Goal: Information Seeking & Learning: Learn about a topic

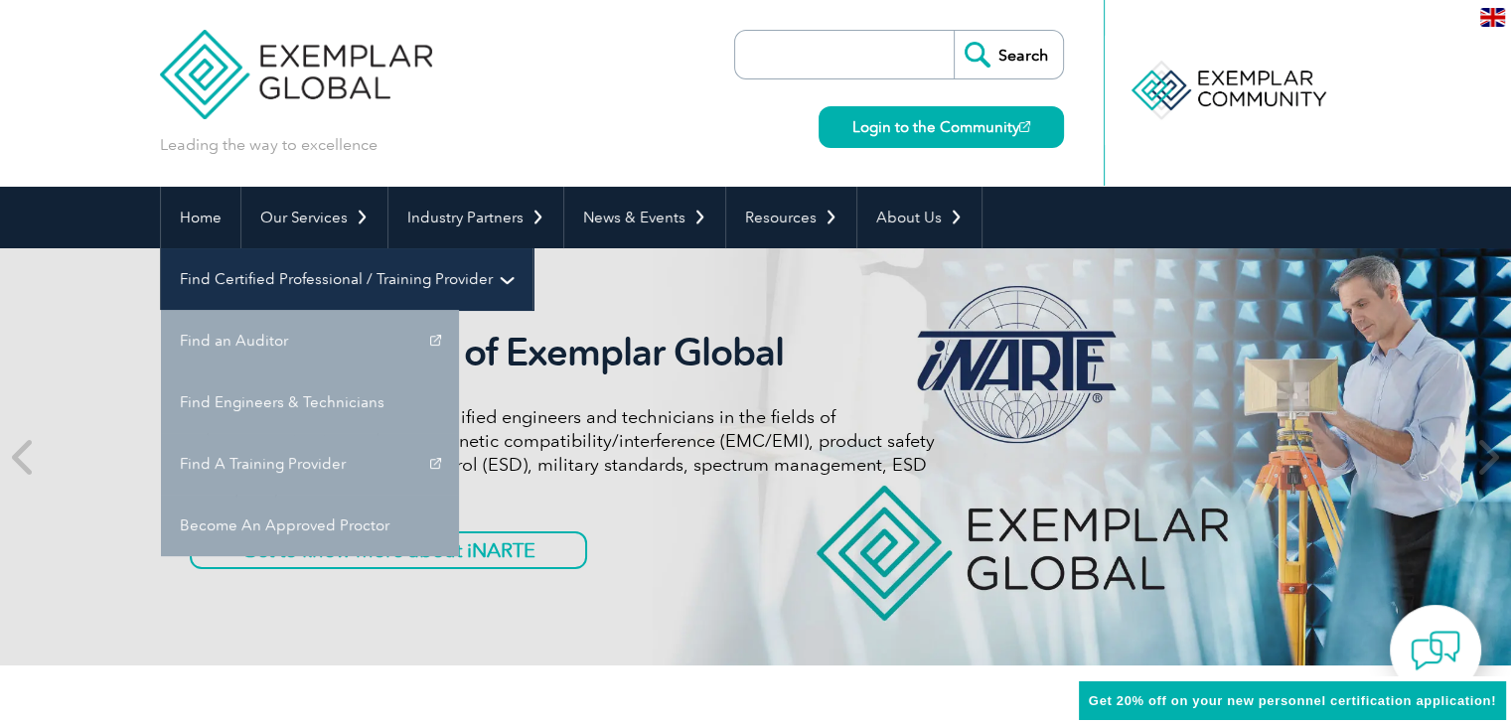
click at [532, 248] on link "Find Certified Professional / Training Provider" at bounding box center [347, 279] width 372 height 62
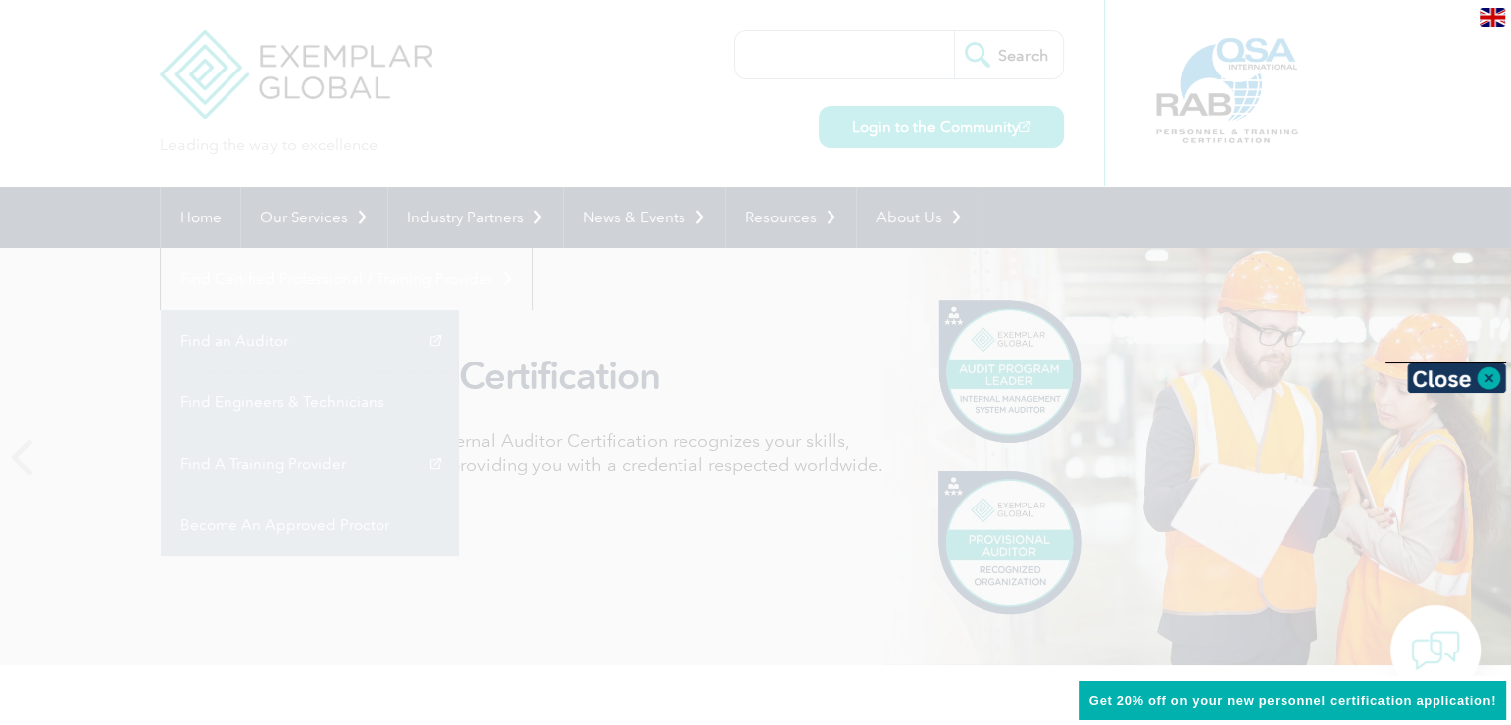
scroll to position [99, 0]
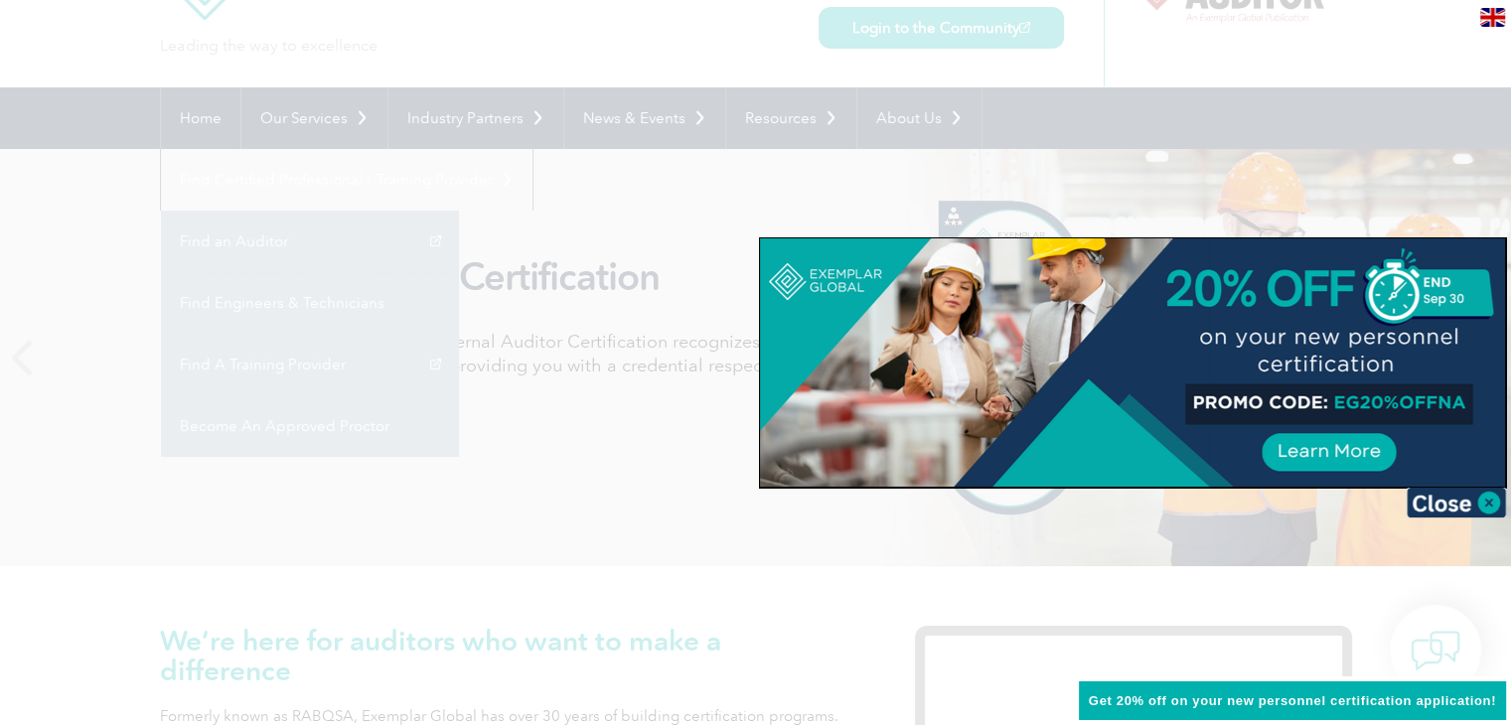
click at [1303, 120] on div at bounding box center [755, 362] width 1511 height 725
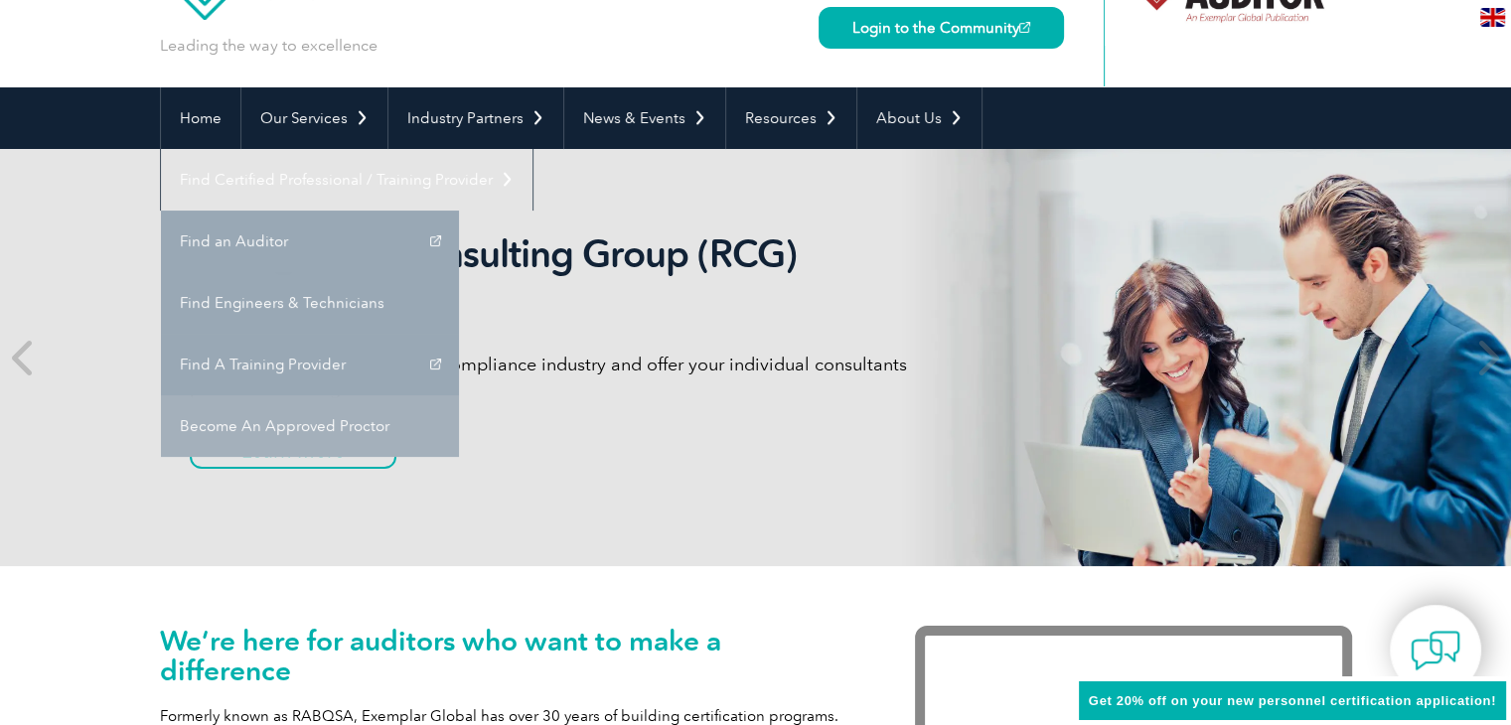
click at [459, 395] on link "Become An Approved Proctor" at bounding box center [310, 426] width 298 height 62
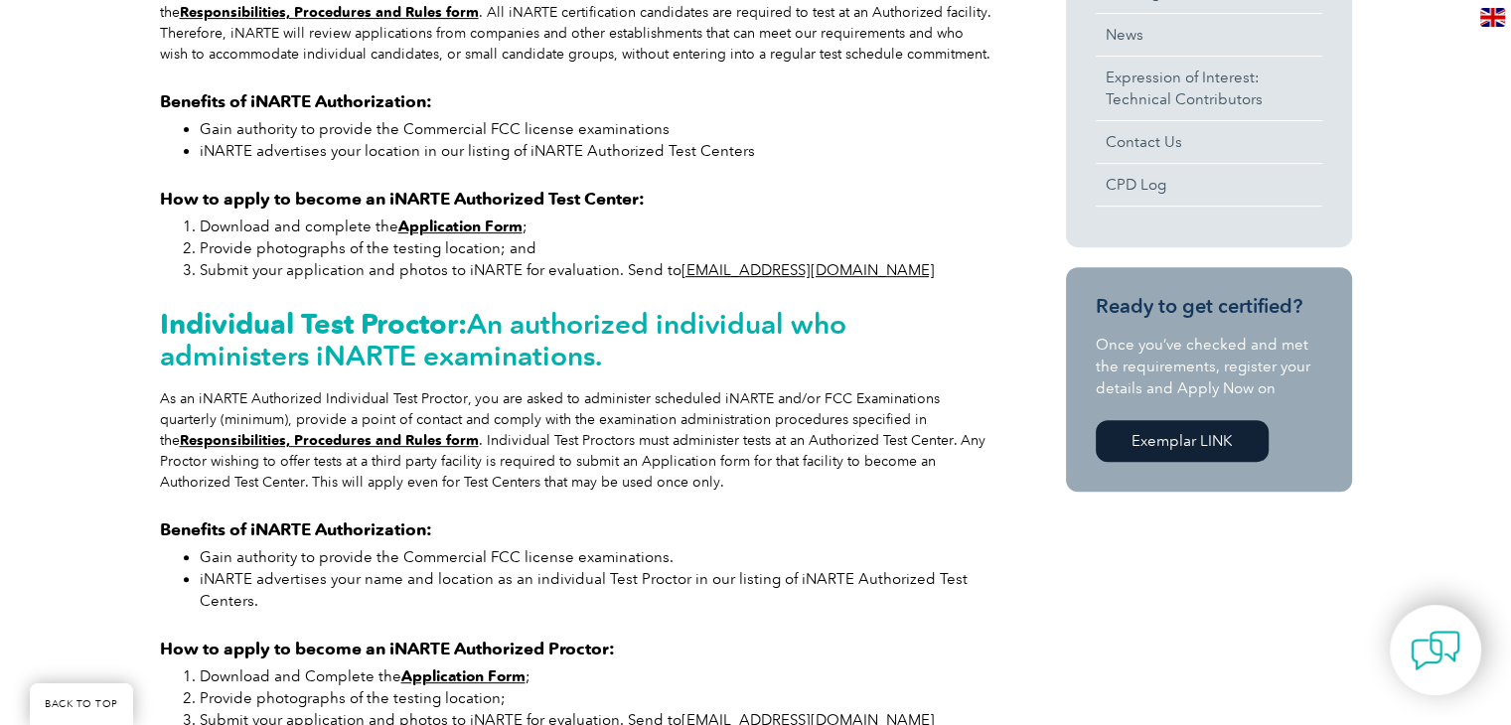
scroll to position [476, 0]
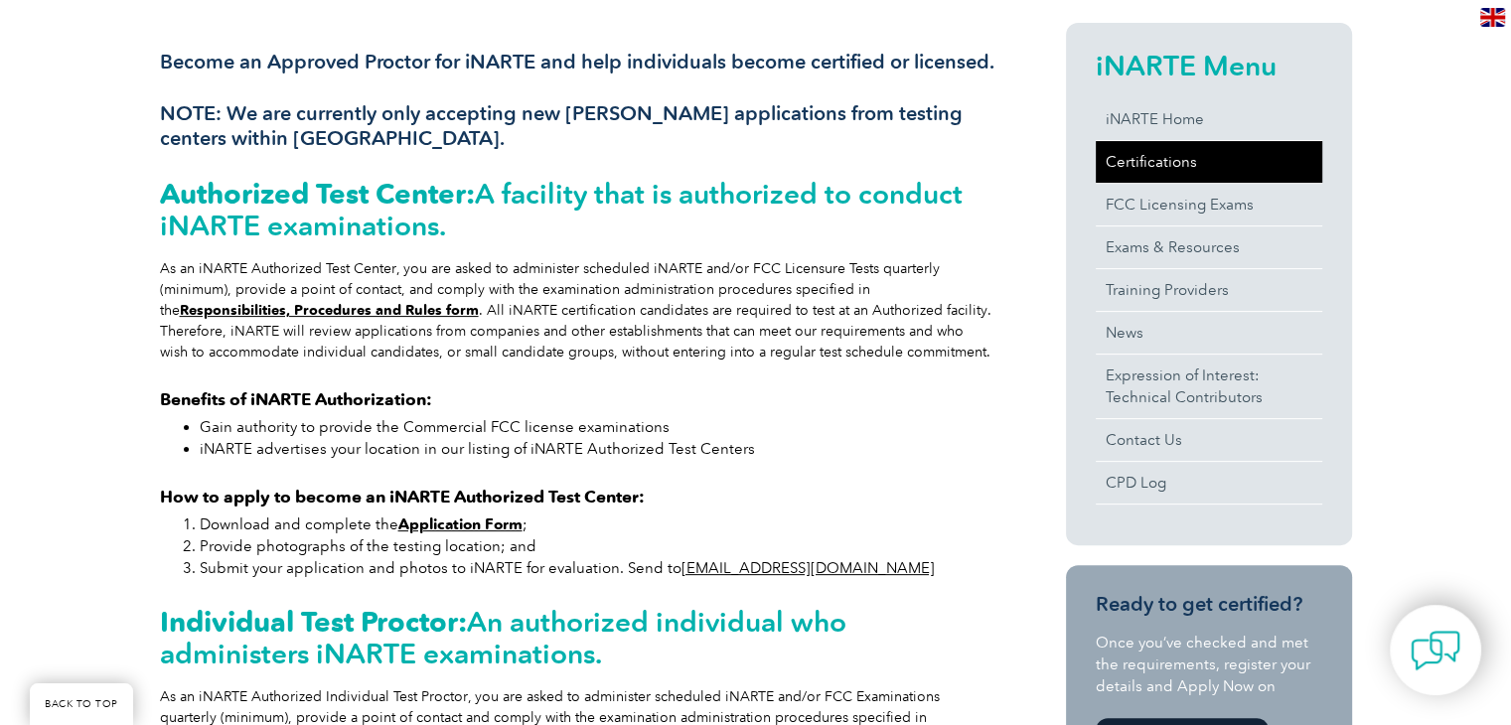
click at [1136, 166] on link "Certifications" at bounding box center [1209, 162] width 226 height 42
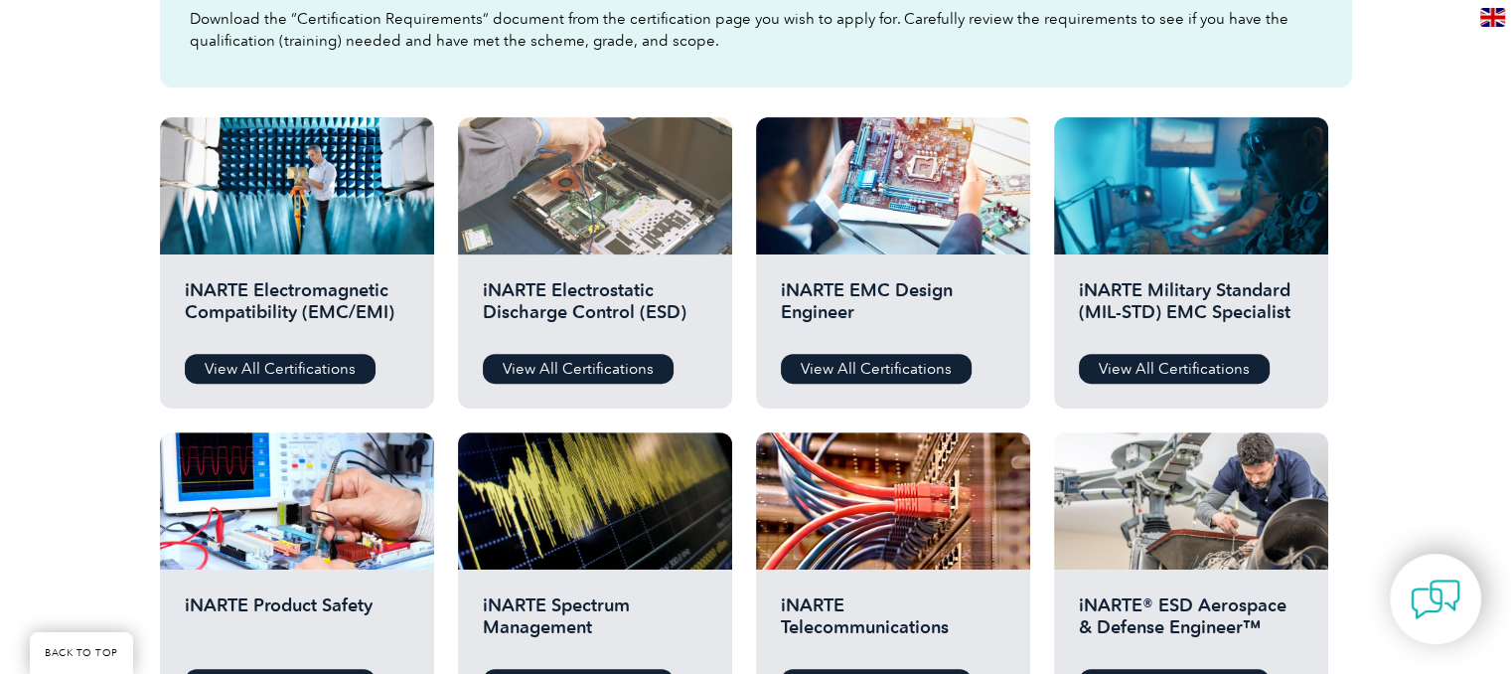
scroll to position [695, 0]
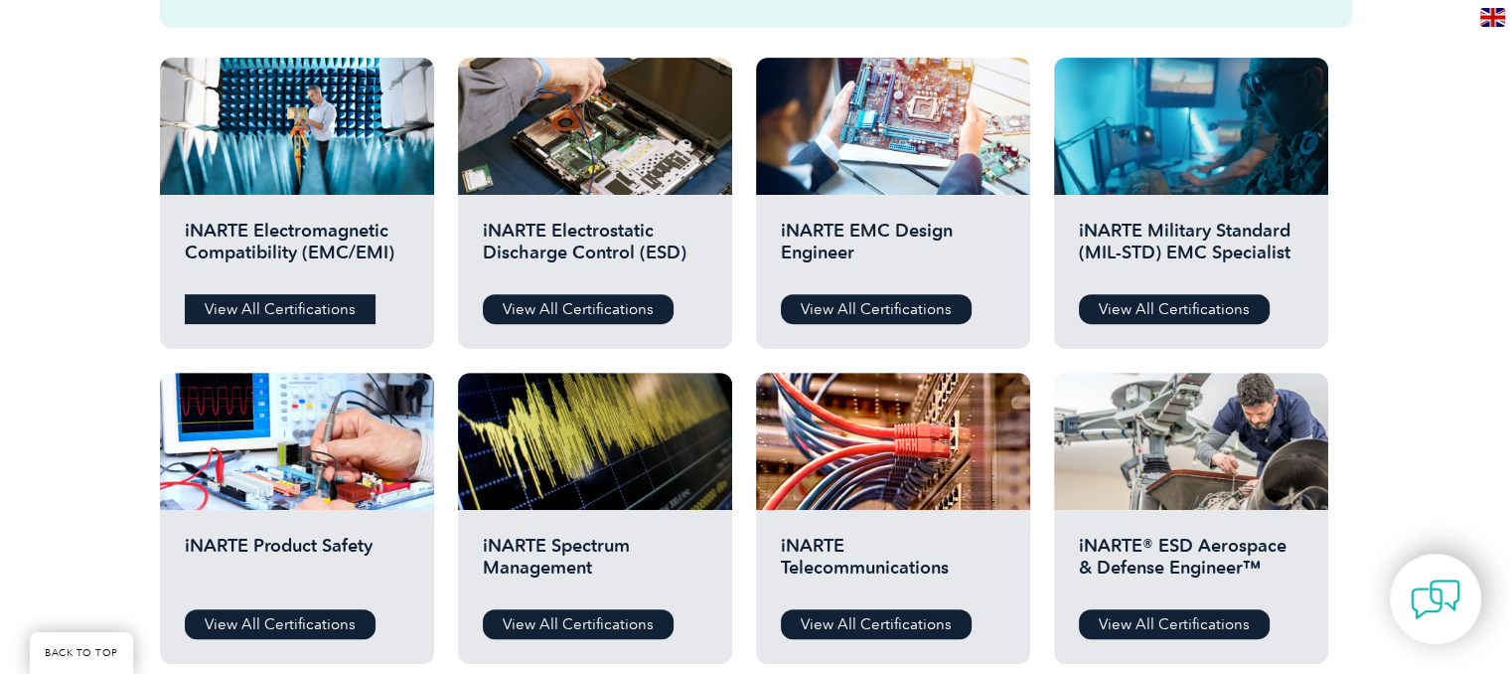
click at [320, 316] on link "View All Certifications" at bounding box center [280, 309] width 191 height 30
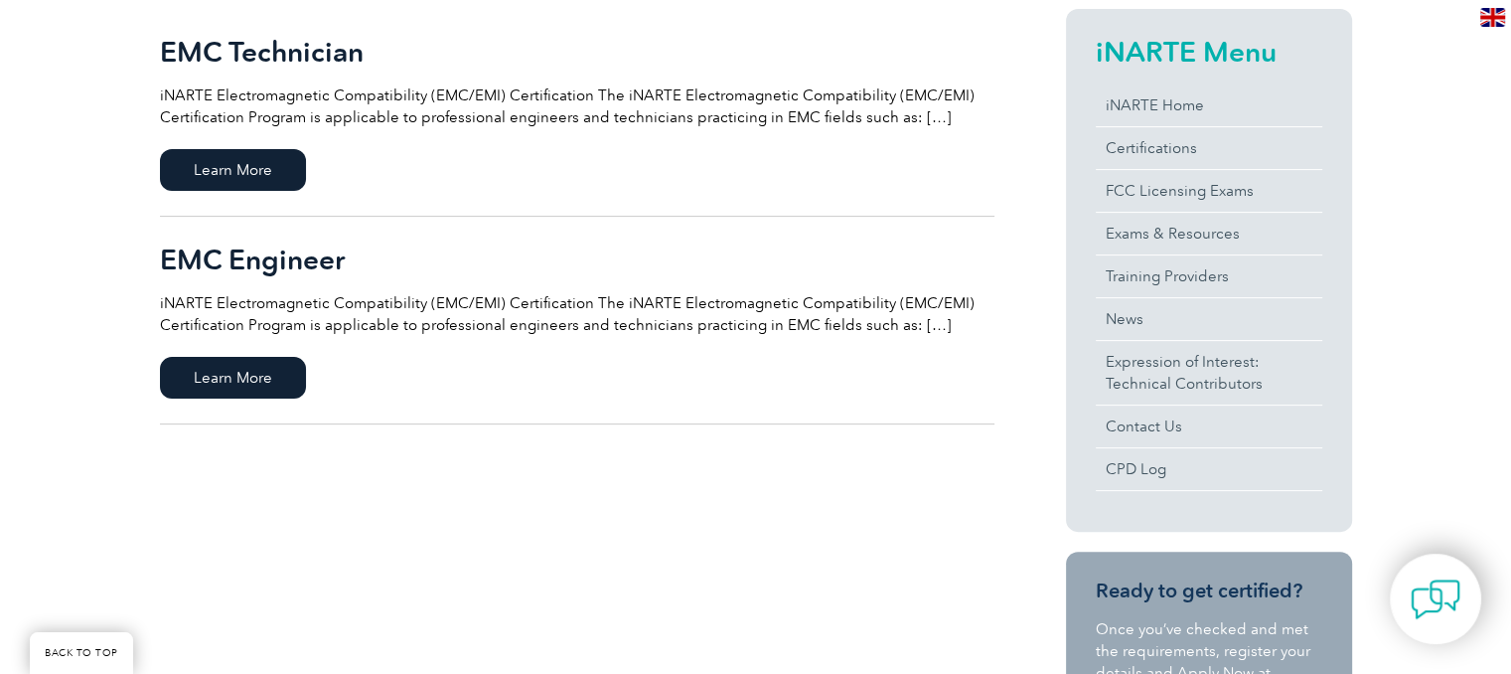
scroll to position [199, 0]
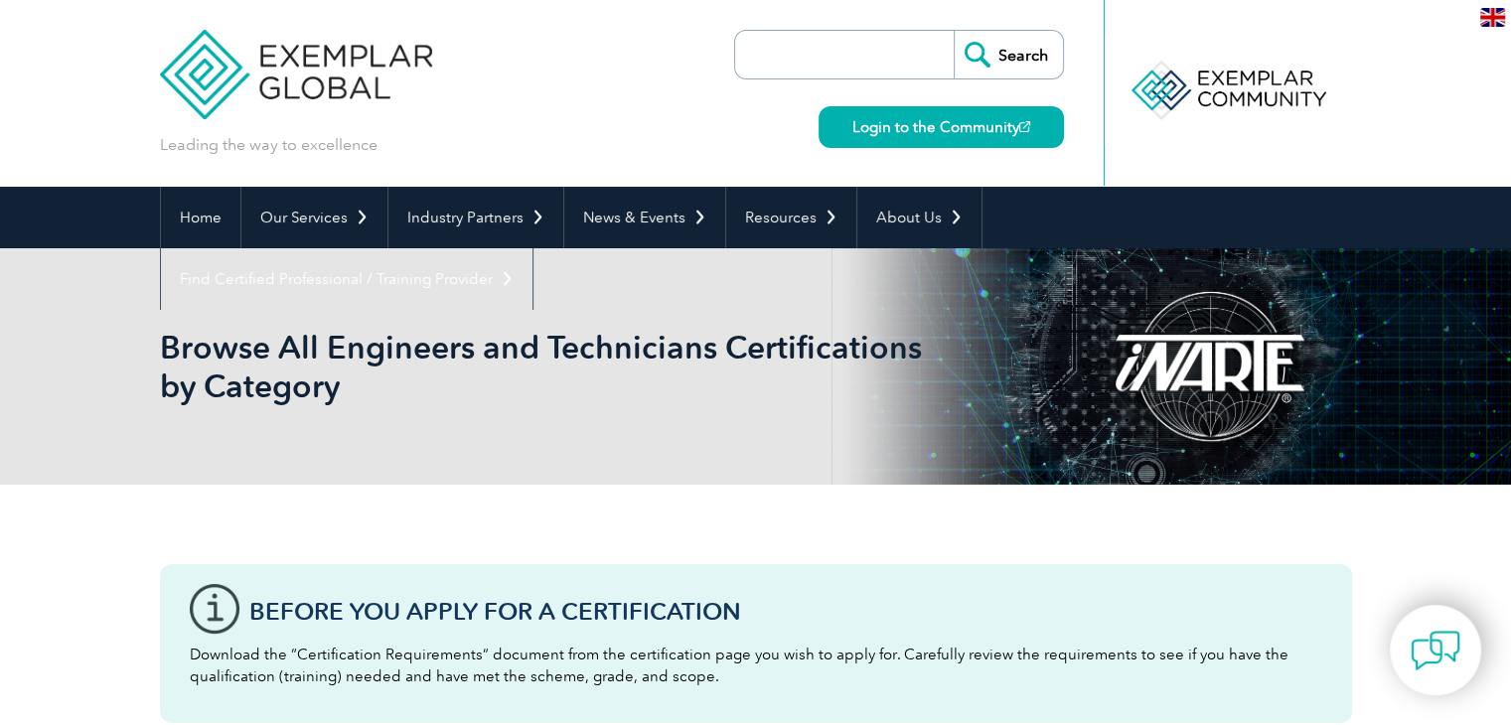
click at [927, 521] on div "Before You Apply For a Certification Download the “Certification Requirements” …" at bounding box center [756, 505] width 1192 height 40
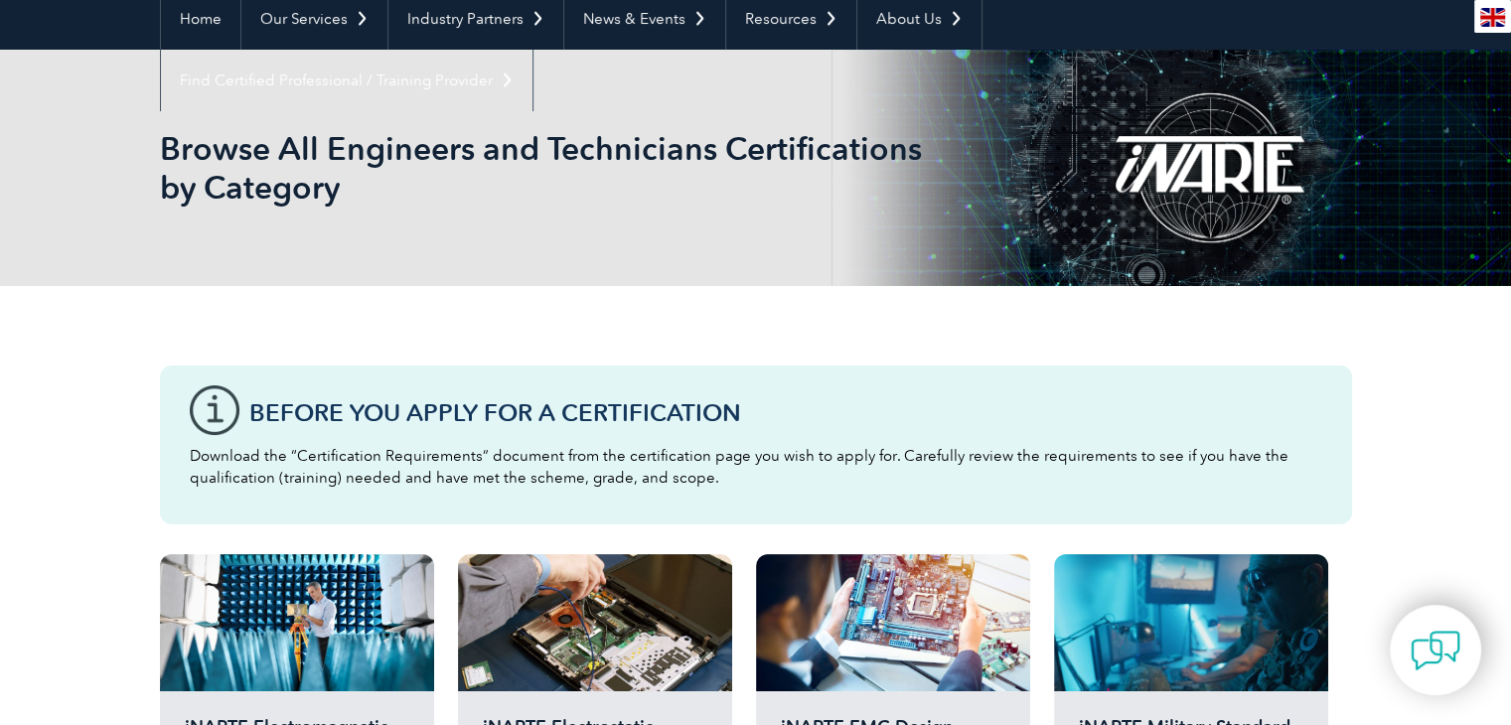
scroll to position [99, 0]
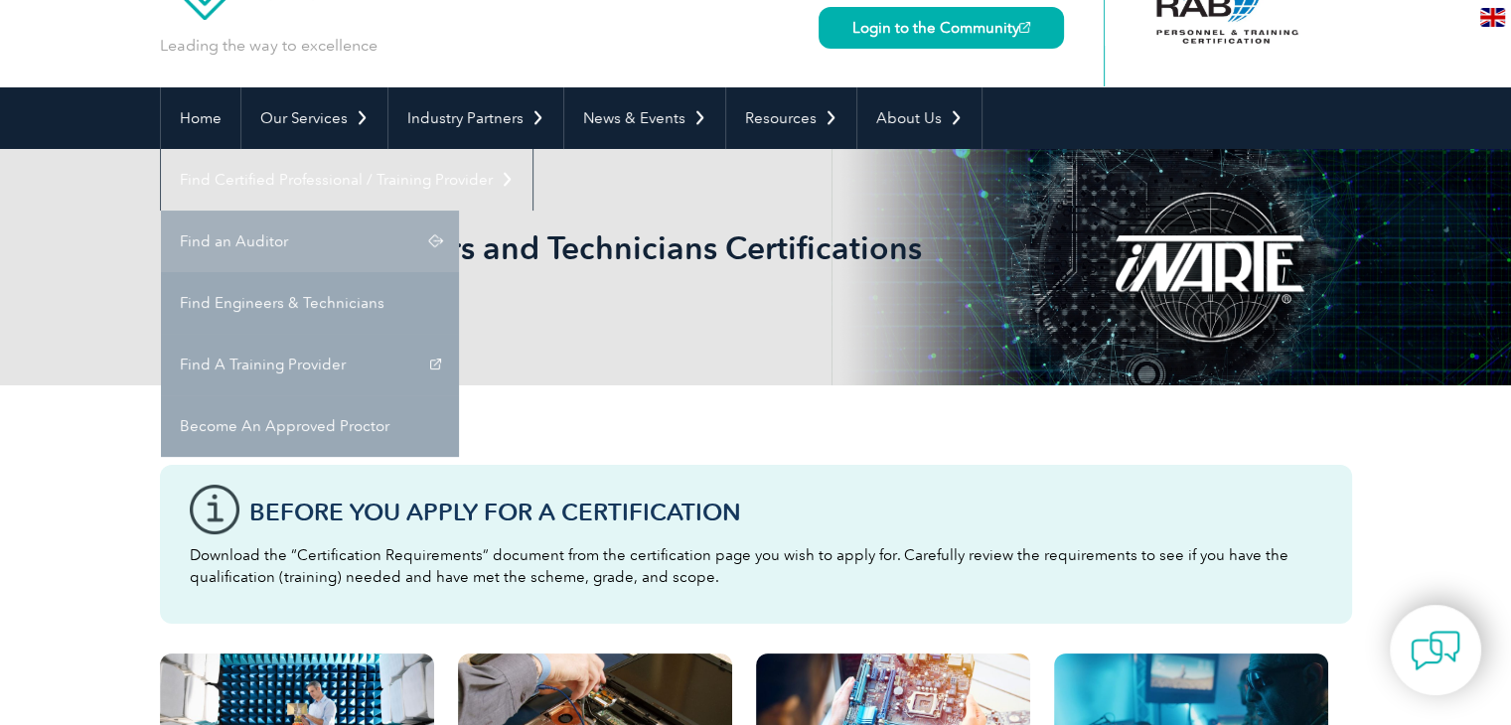
click at [459, 211] on link "Find an Auditor" at bounding box center [310, 242] width 298 height 62
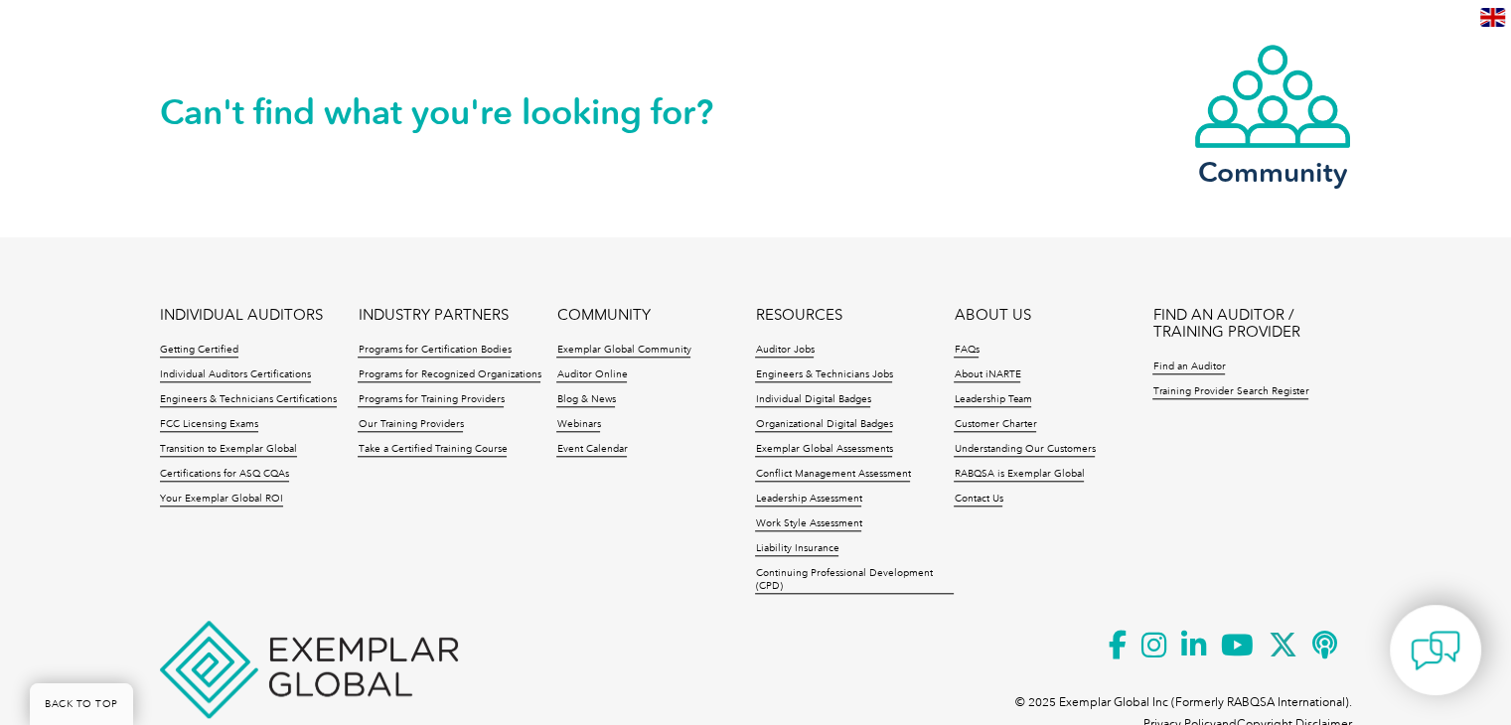
scroll to position [1788, 0]
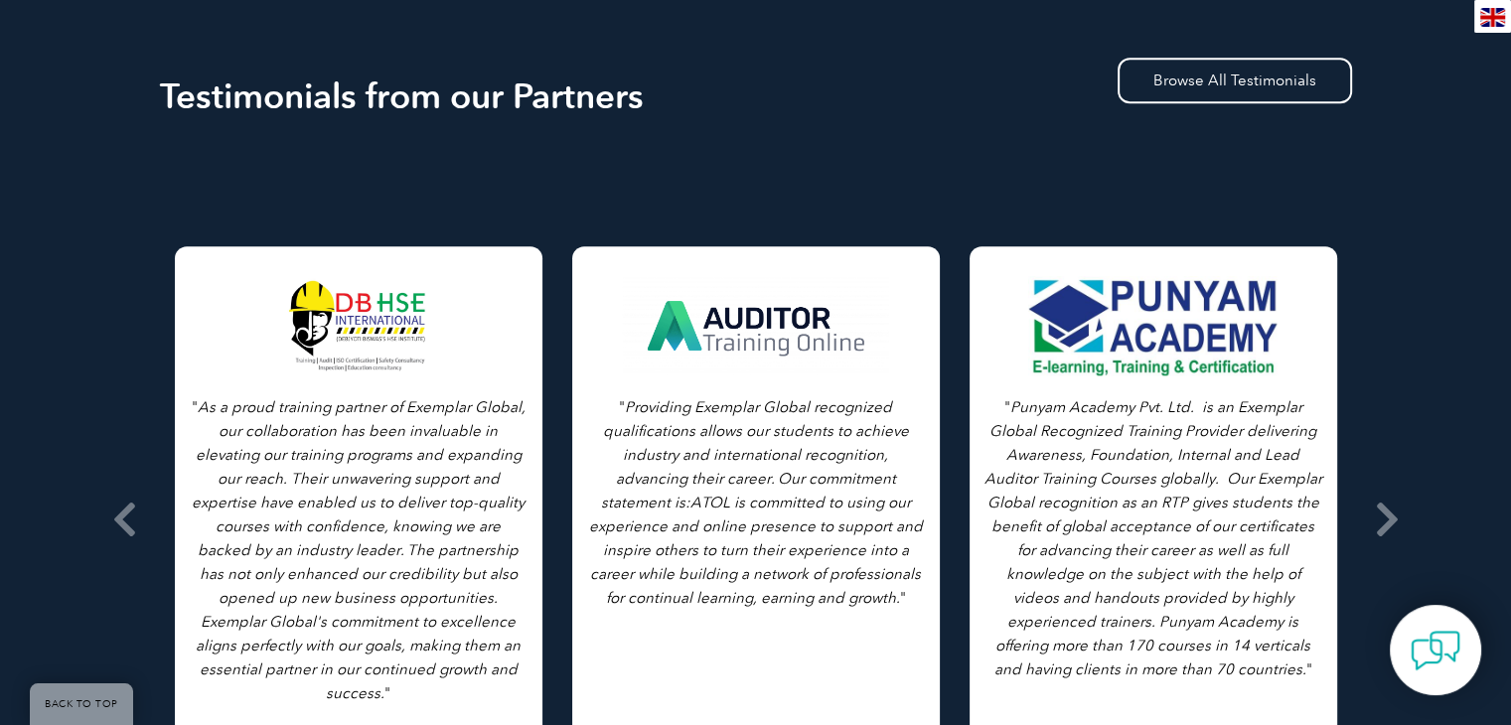
scroll to position [2045, 0]
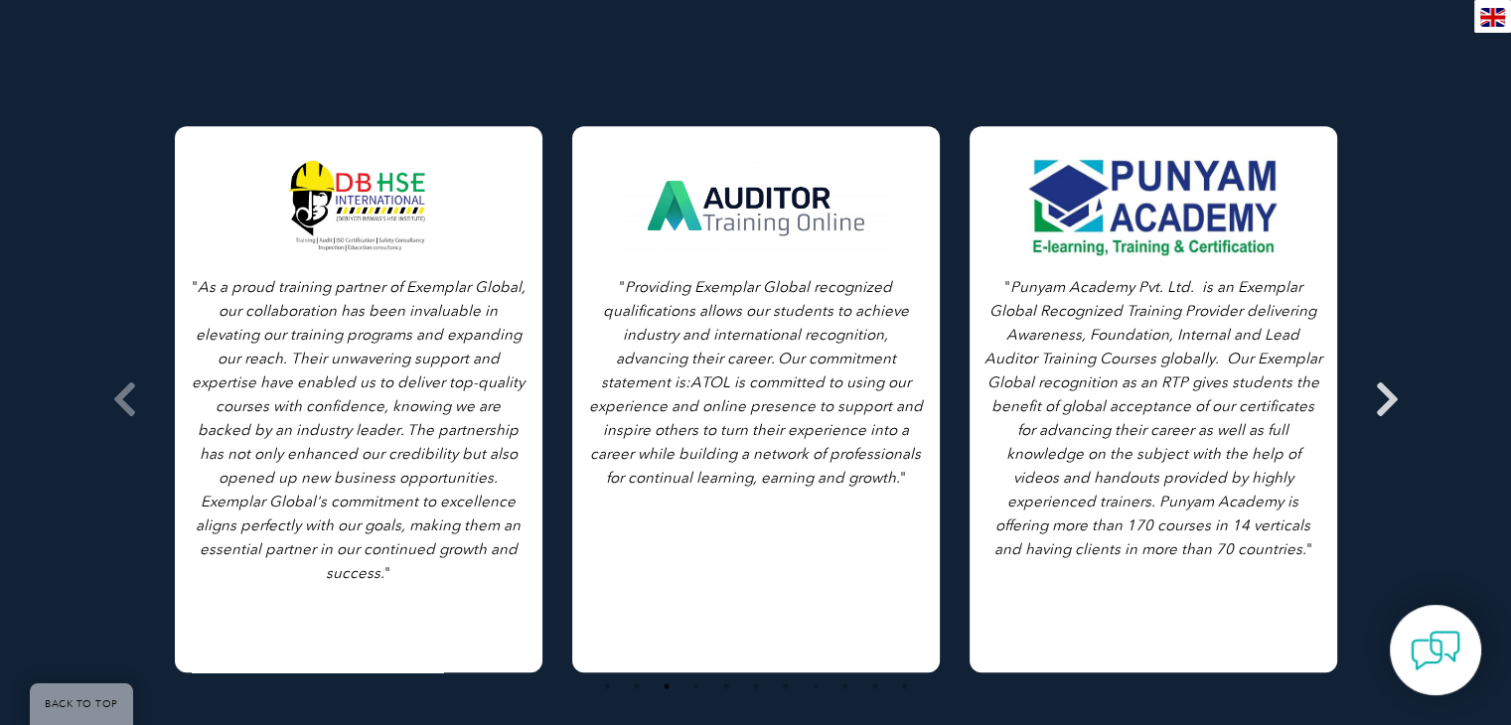
click at [1387, 399] on icon at bounding box center [1387, 399] width 25 height 0
click at [1392, 399] on icon at bounding box center [1387, 399] width 25 height 0
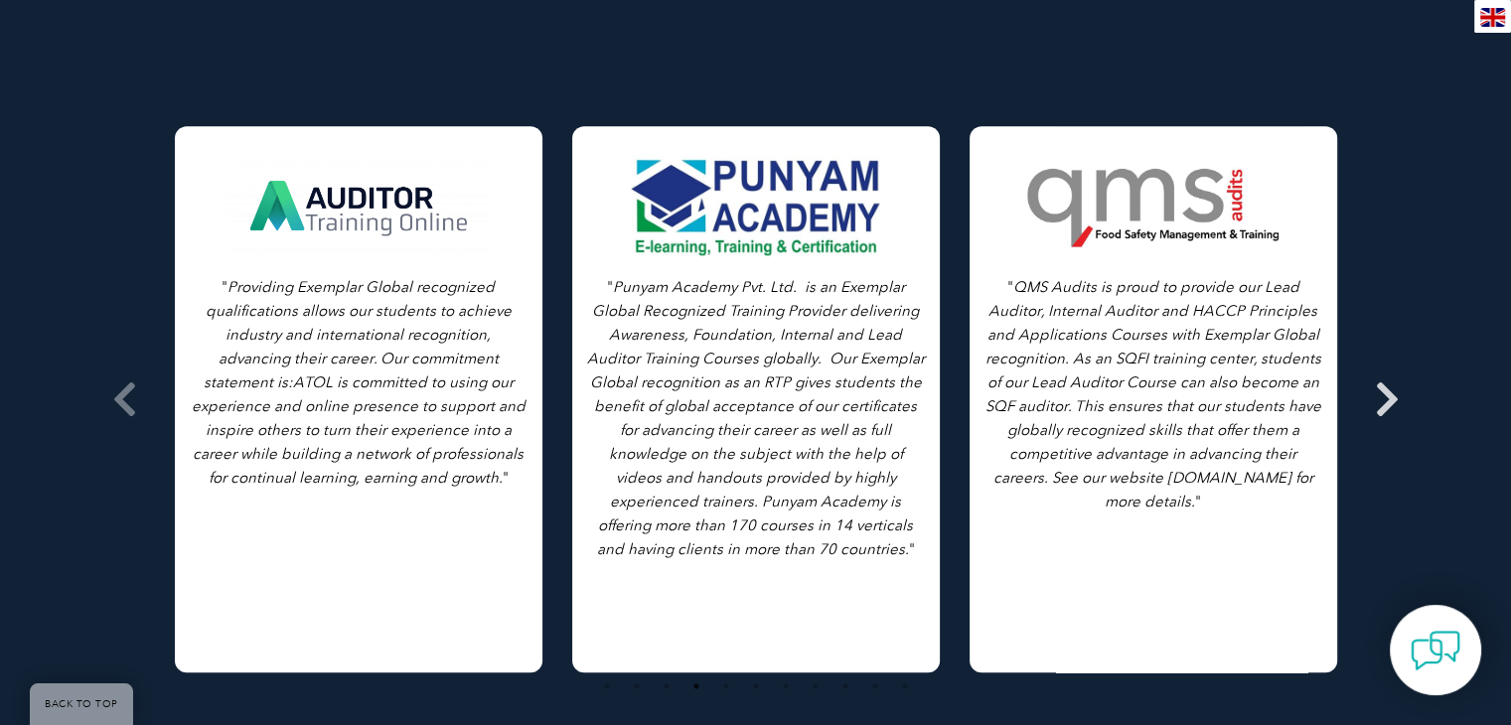
click at [1392, 399] on icon at bounding box center [1387, 399] width 25 height 0
click at [1390, 399] on icon at bounding box center [1387, 399] width 25 height 0
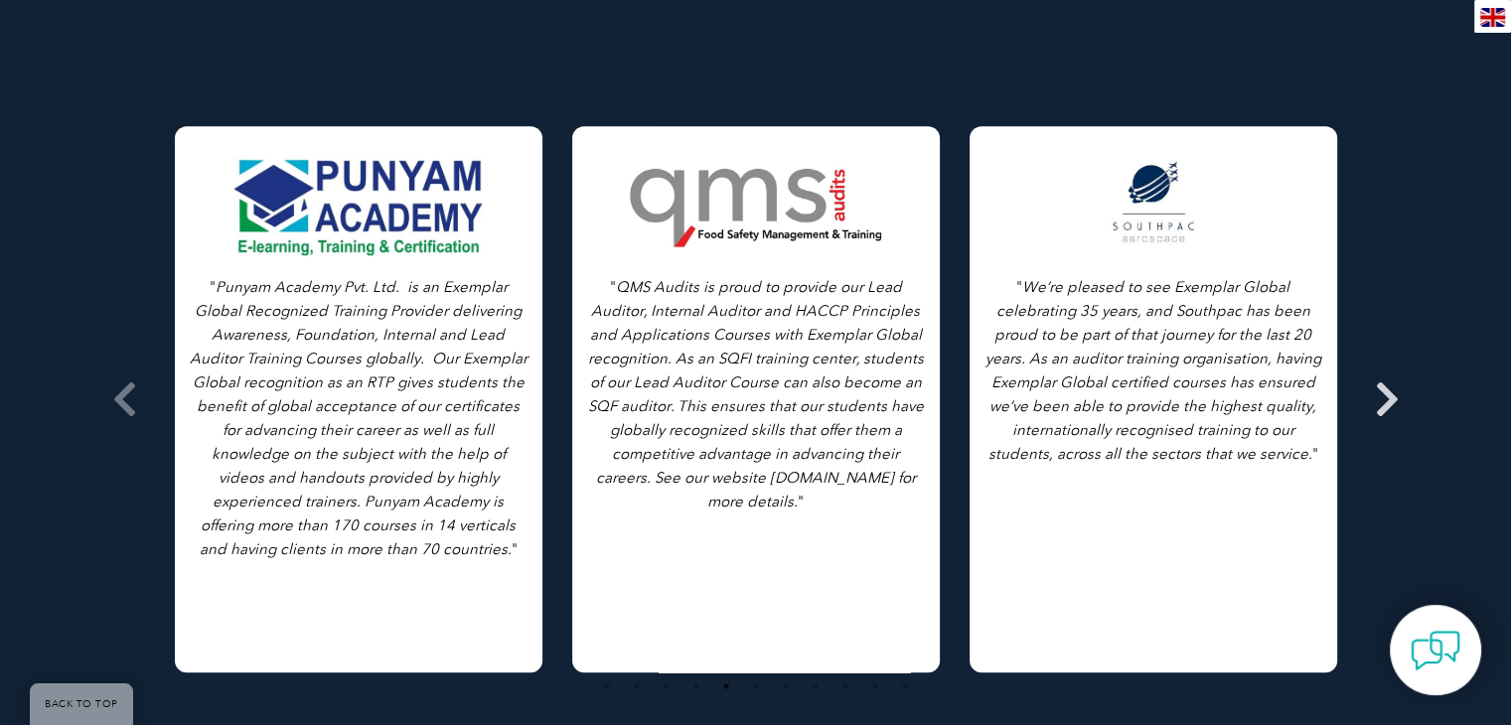
click at [1390, 399] on icon at bounding box center [1387, 399] width 25 height 0
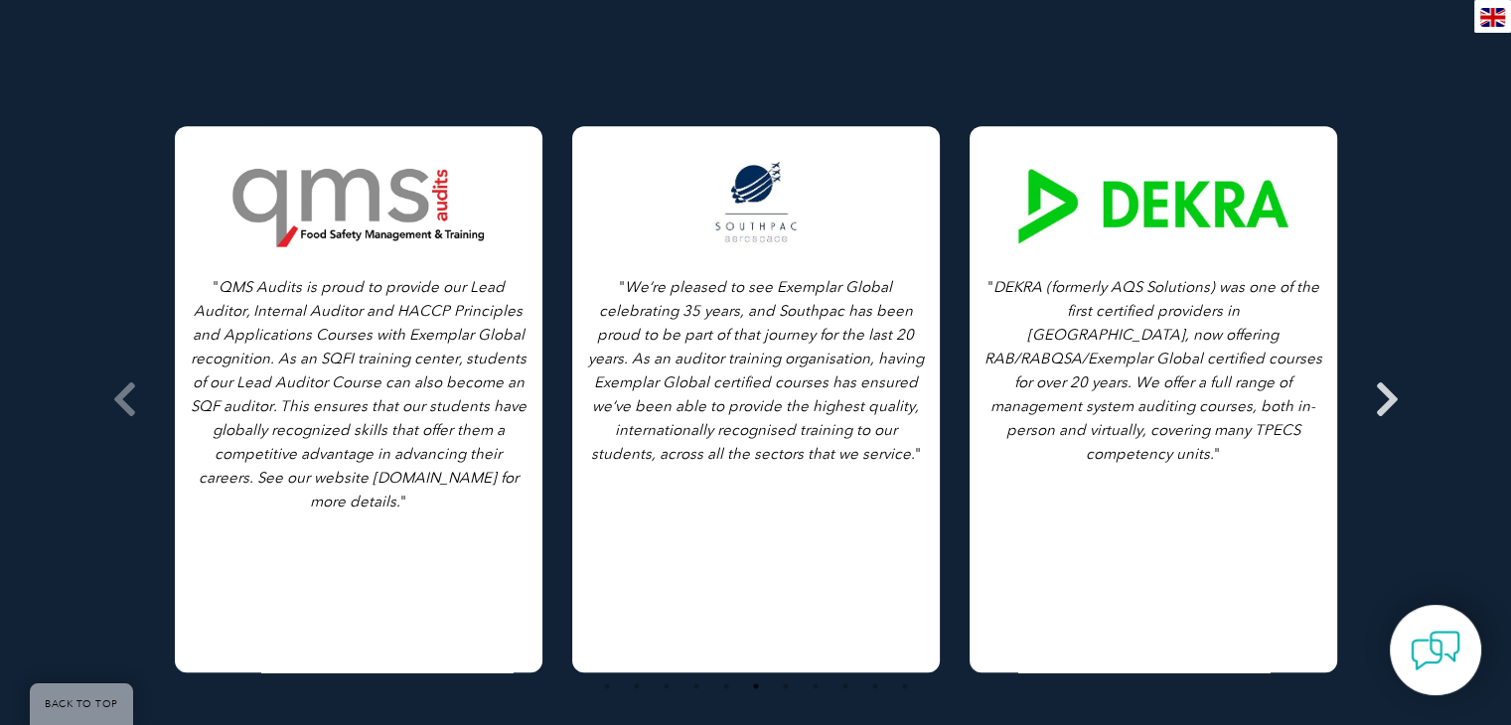
click at [1390, 399] on icon at bounding box center [1387, 399] width 25 height 0
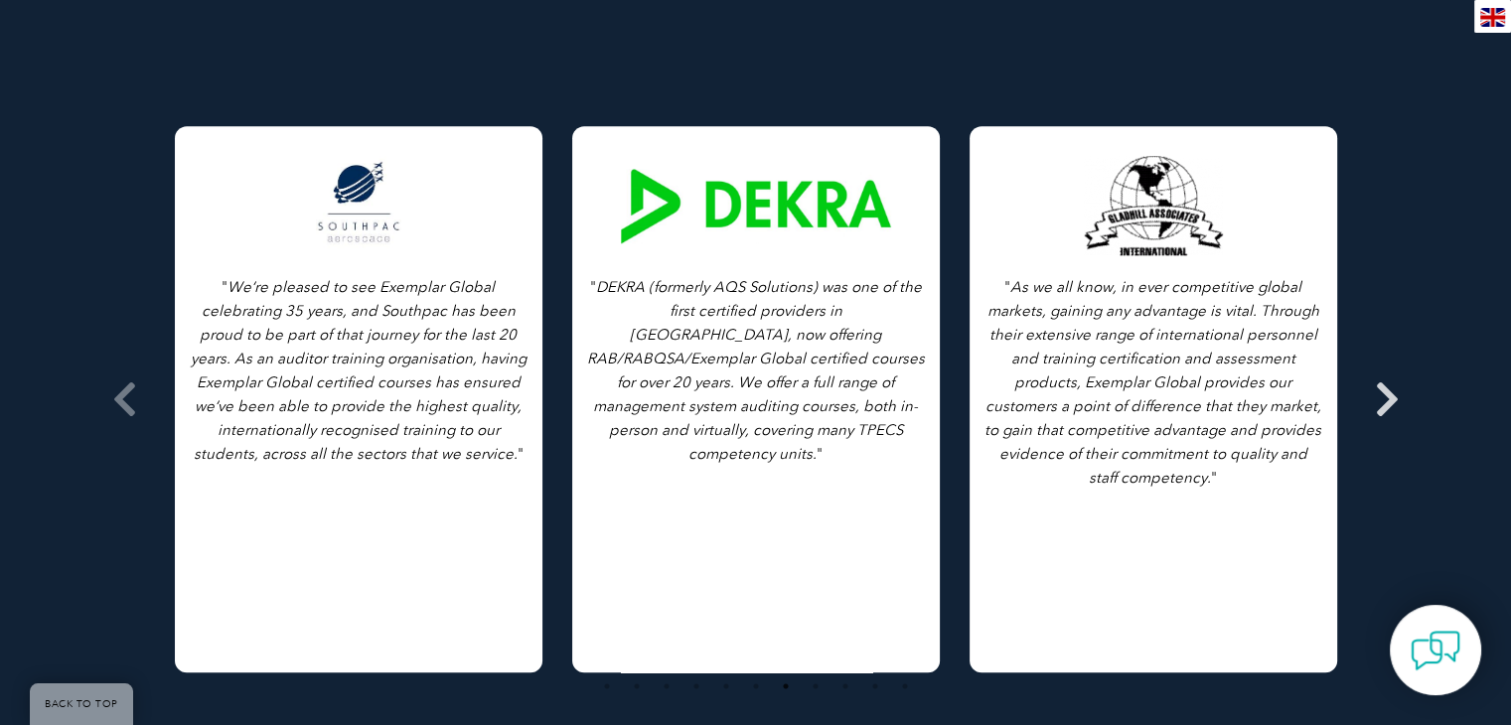
click at [1390, 399] on icon at bounding box center [1387, 399] width 25 height 0
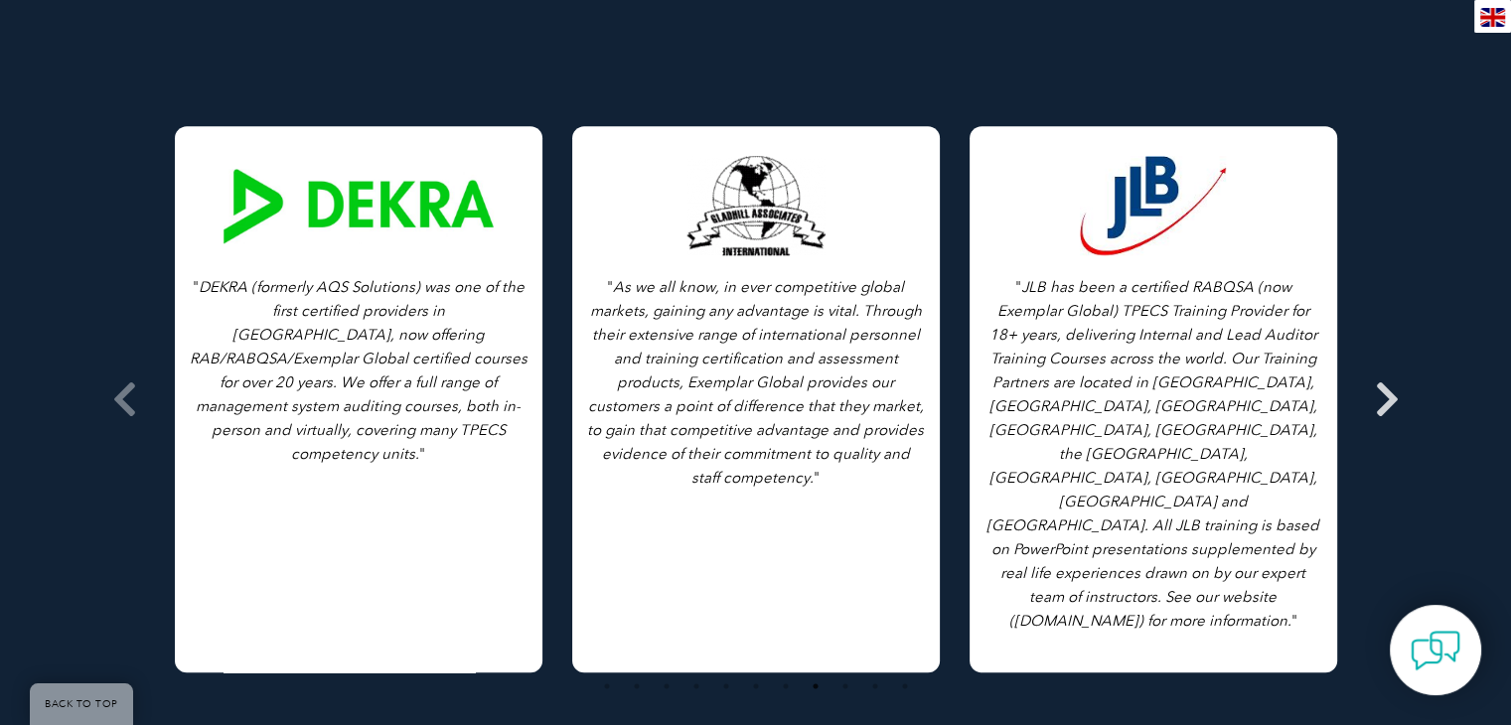
click at [1390, 399] on icon at bounding box center [1387, 399] width 25 height 0
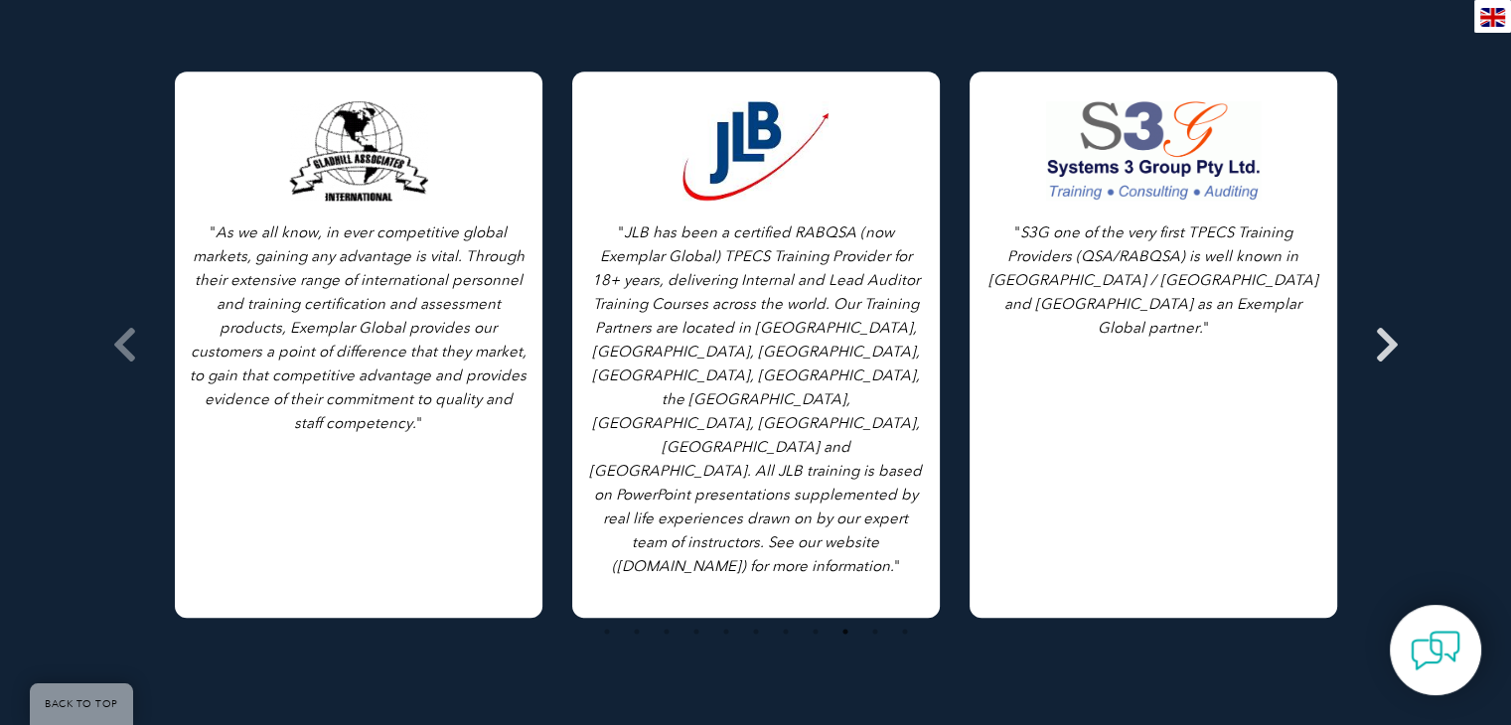
scroll to position [2145, 0]
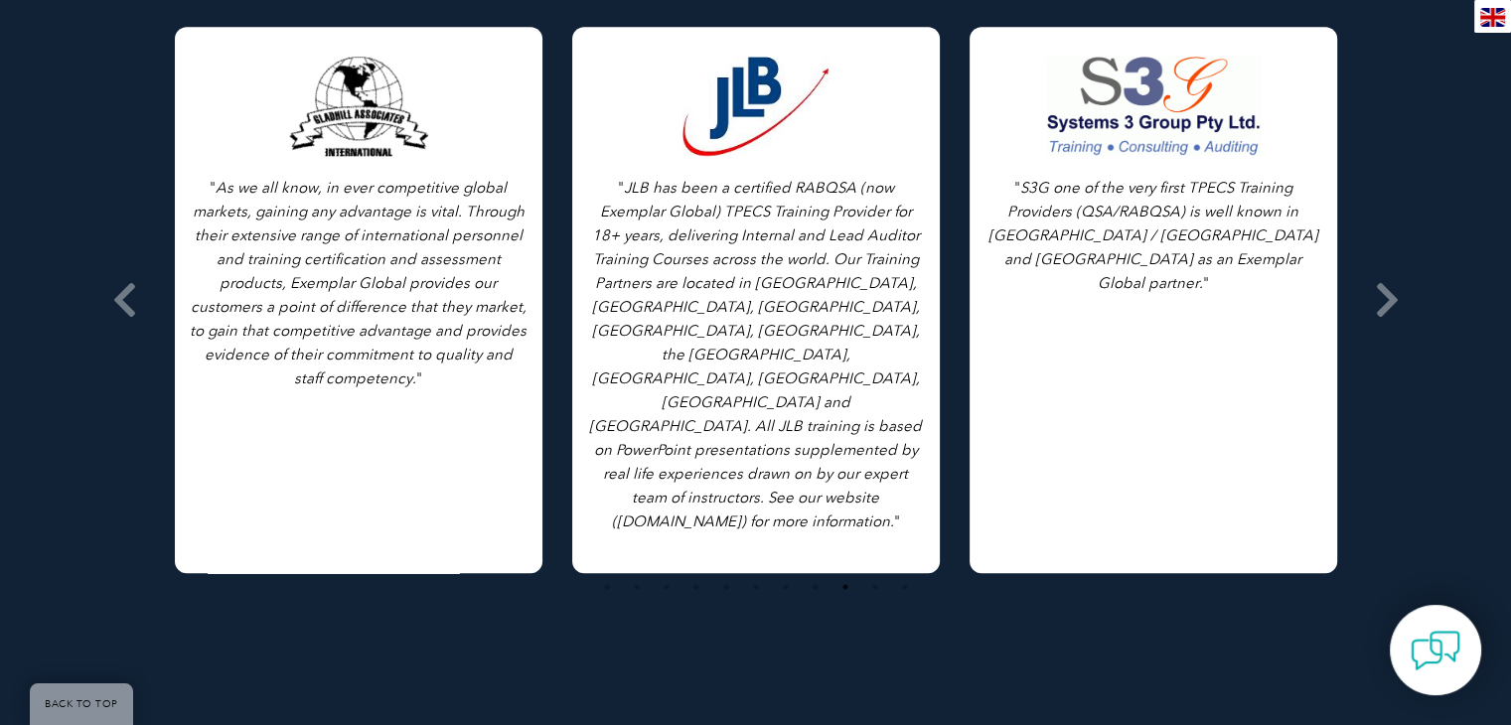
click at [1413, 293] on div "Testimonials from our Partners Browse All Testimonials " As we all know, in eve…" at bounding box center [755, 258] width 1511 height 968
click at [1387, 300] on icon at bounding box center [1387, 300] width 25 height 0
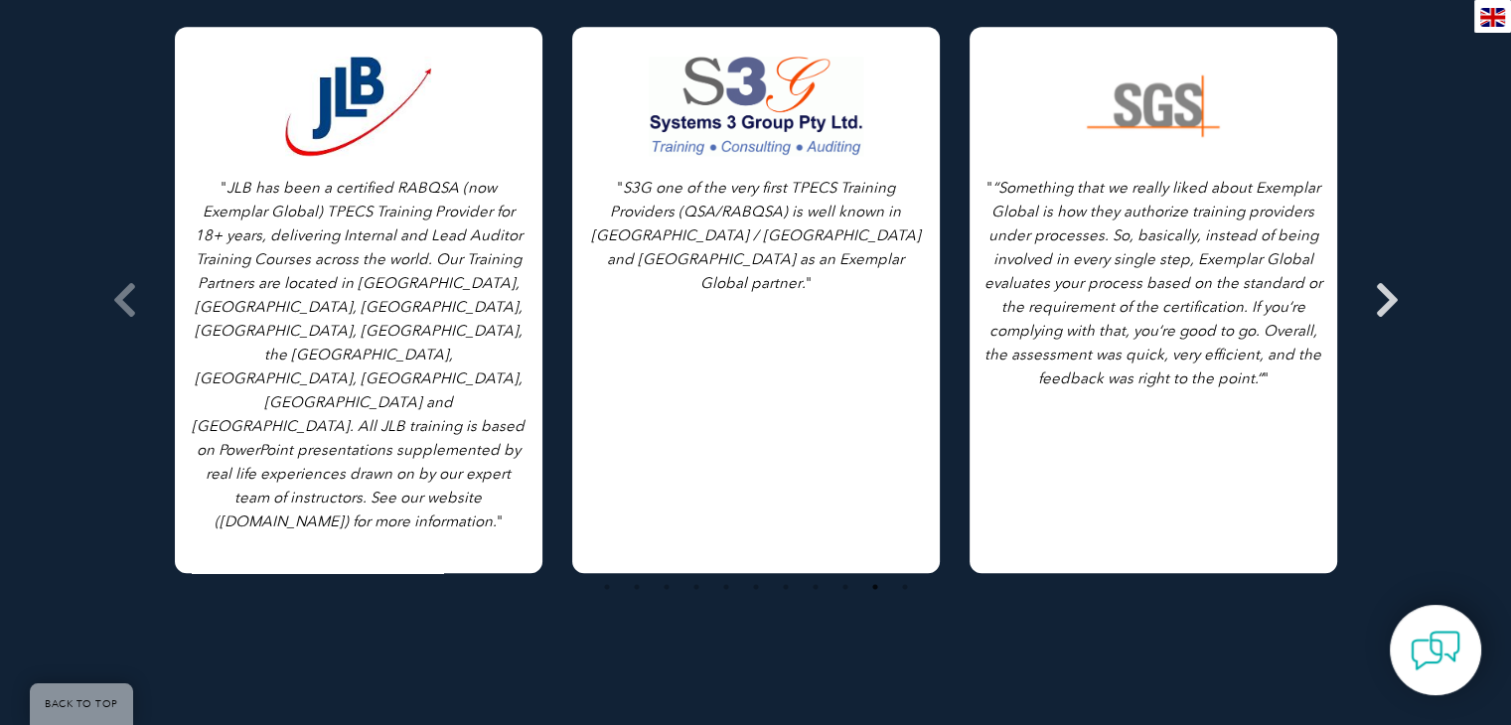
click at [1387, 300] on icon at bounding box center [1387, 300] width 25 height 0
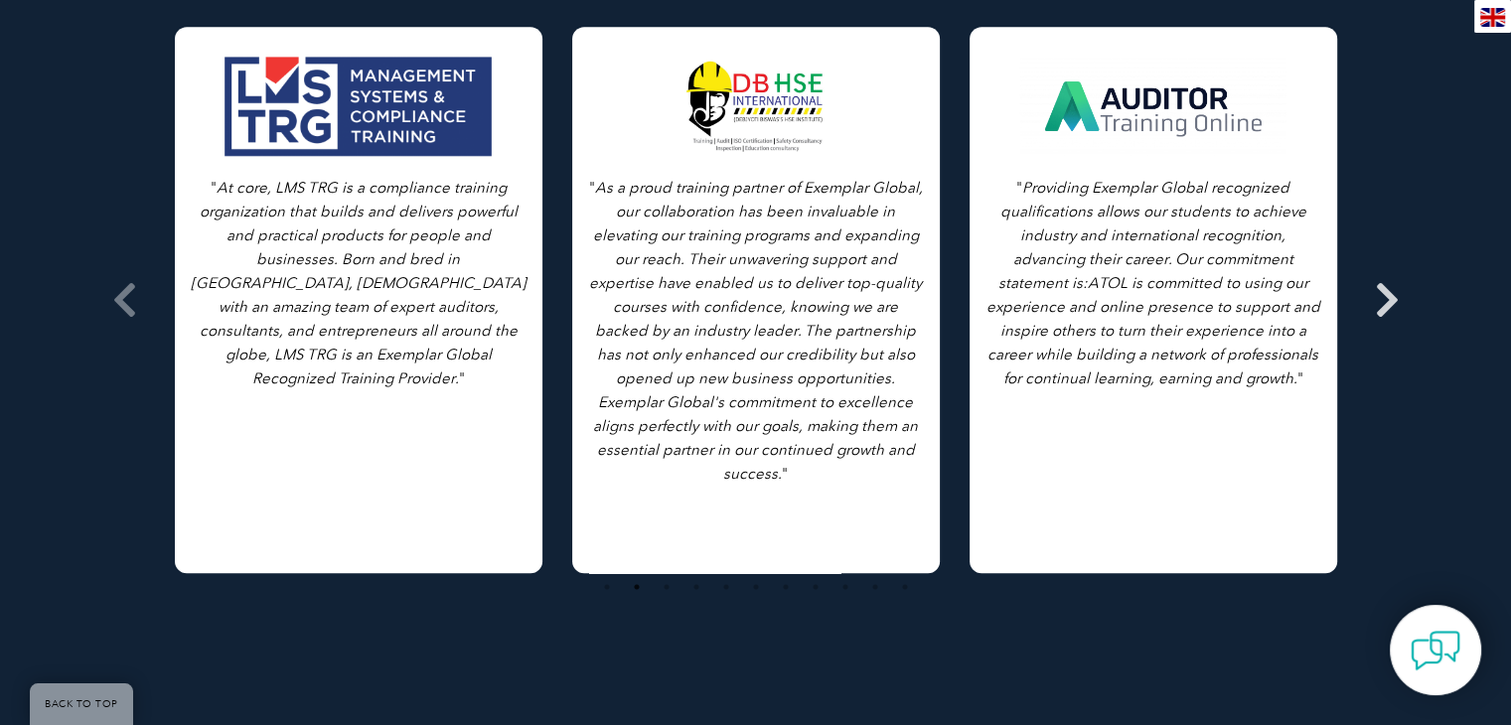
click at [1387, 300] on icon at bounding box center [1387, 300] width 25 height 0
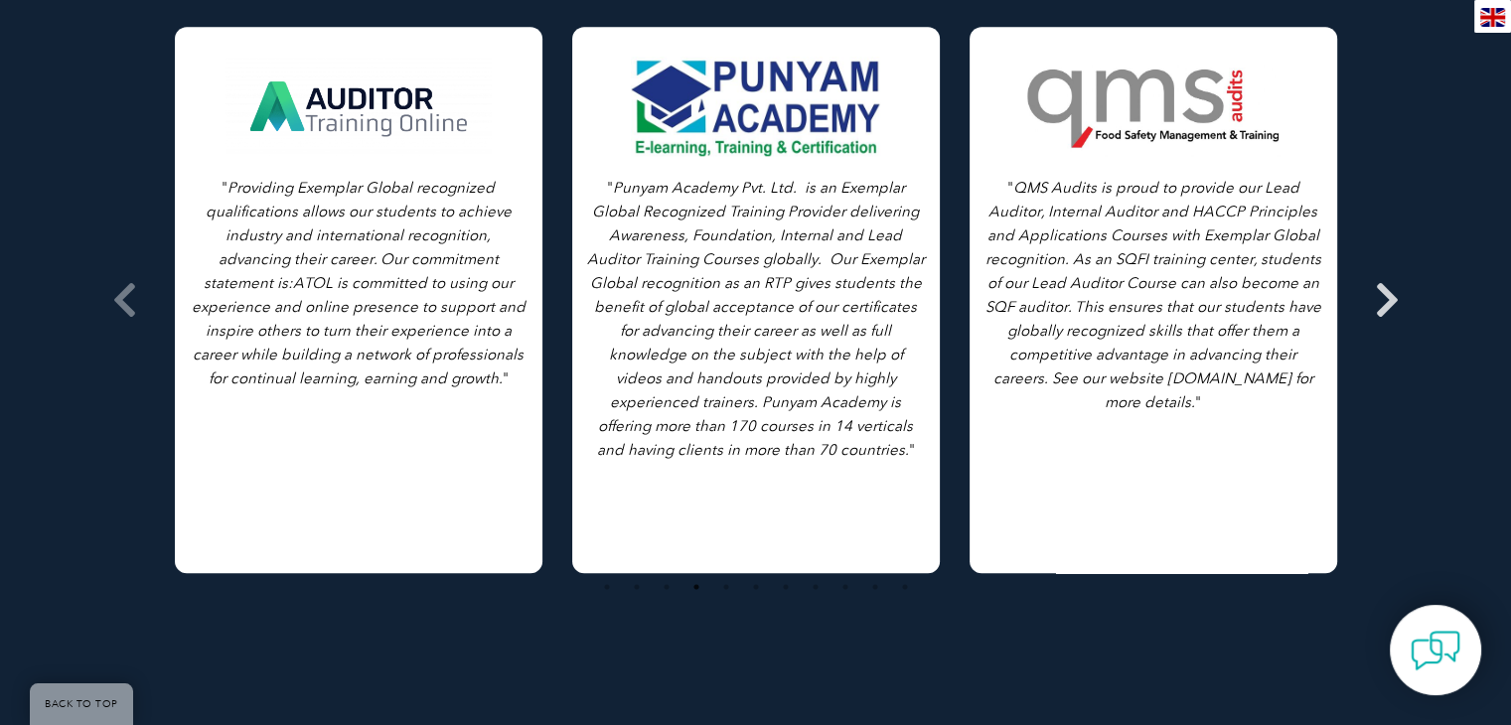
click at [1387, 300] on icon at bounding box center [1387, 300] width 25 height 0
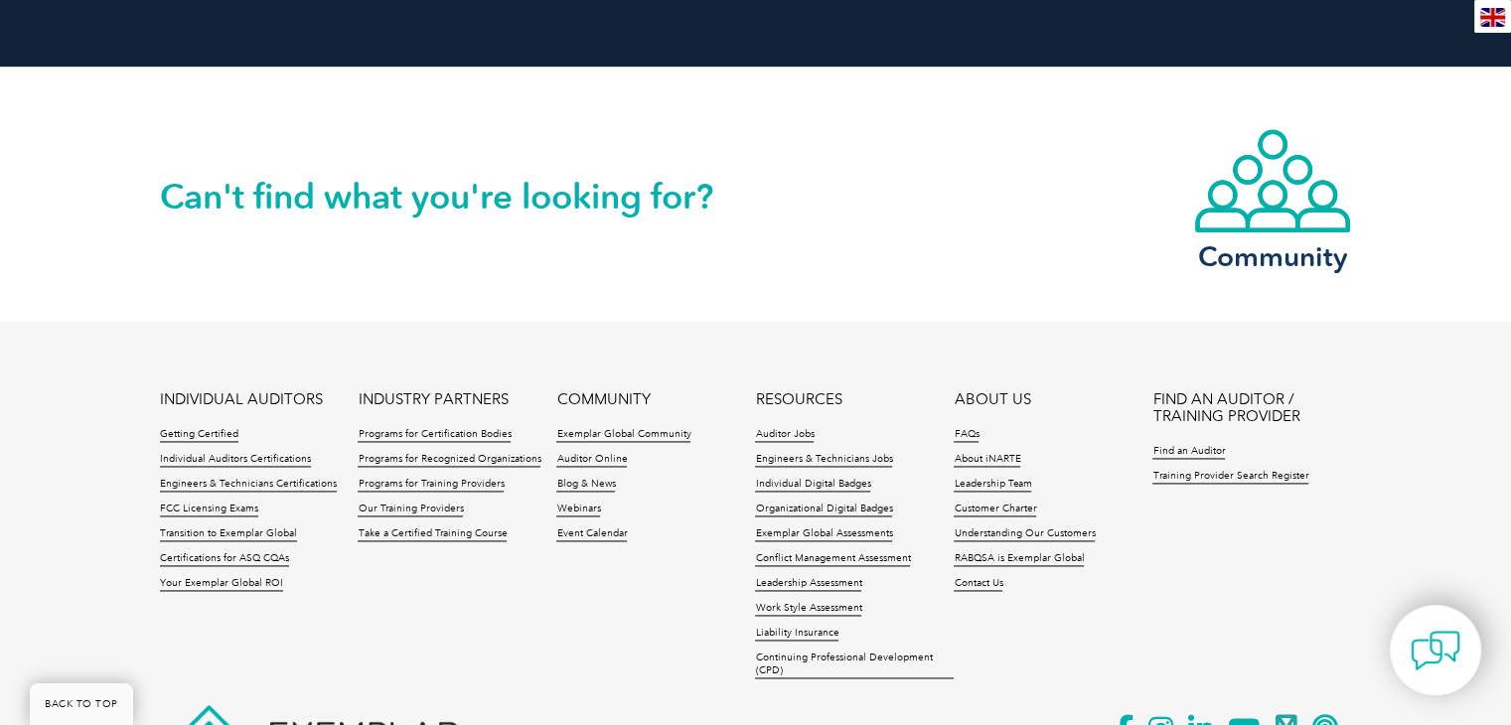
scroll to position [2953, 0]
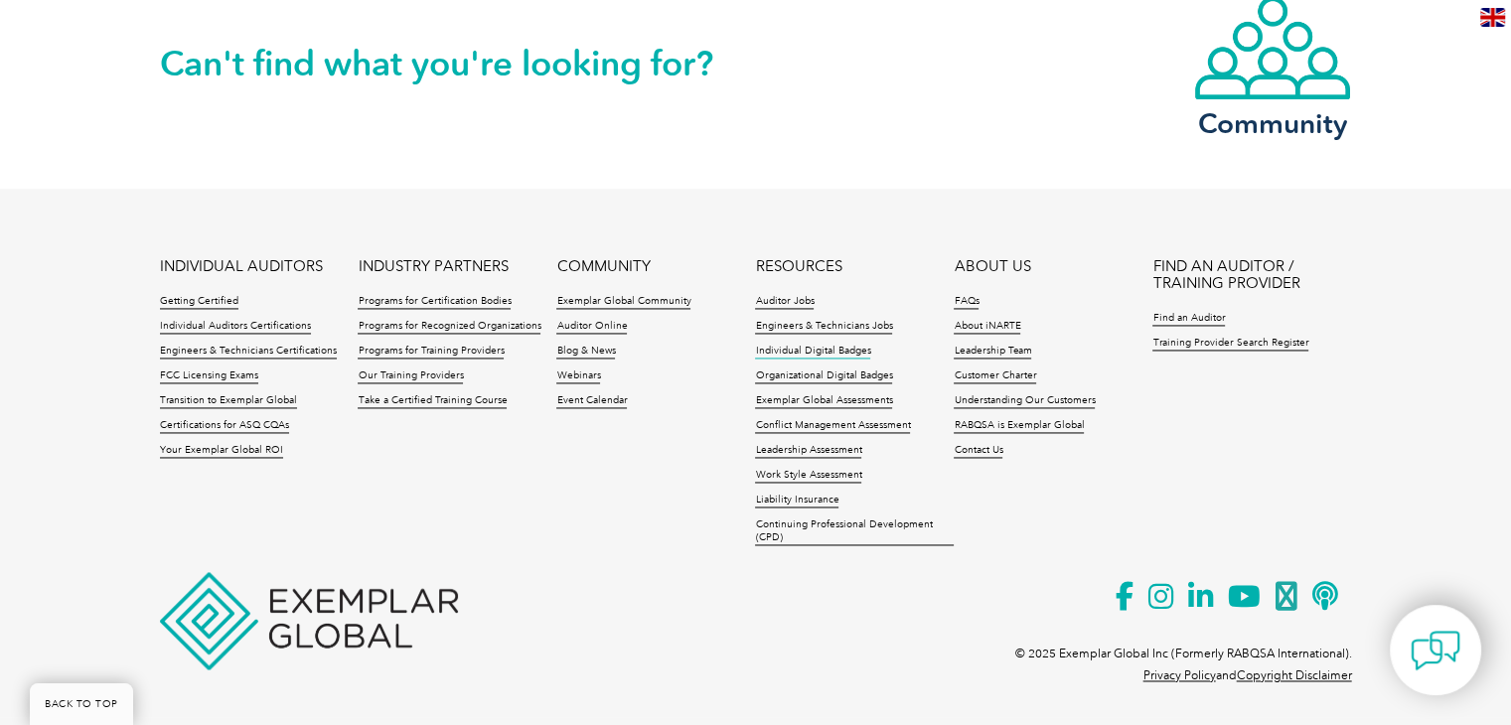
click at [814, 347] on link "Individual Digital Badges" at bounding box center [812, 352] width 115 height 14
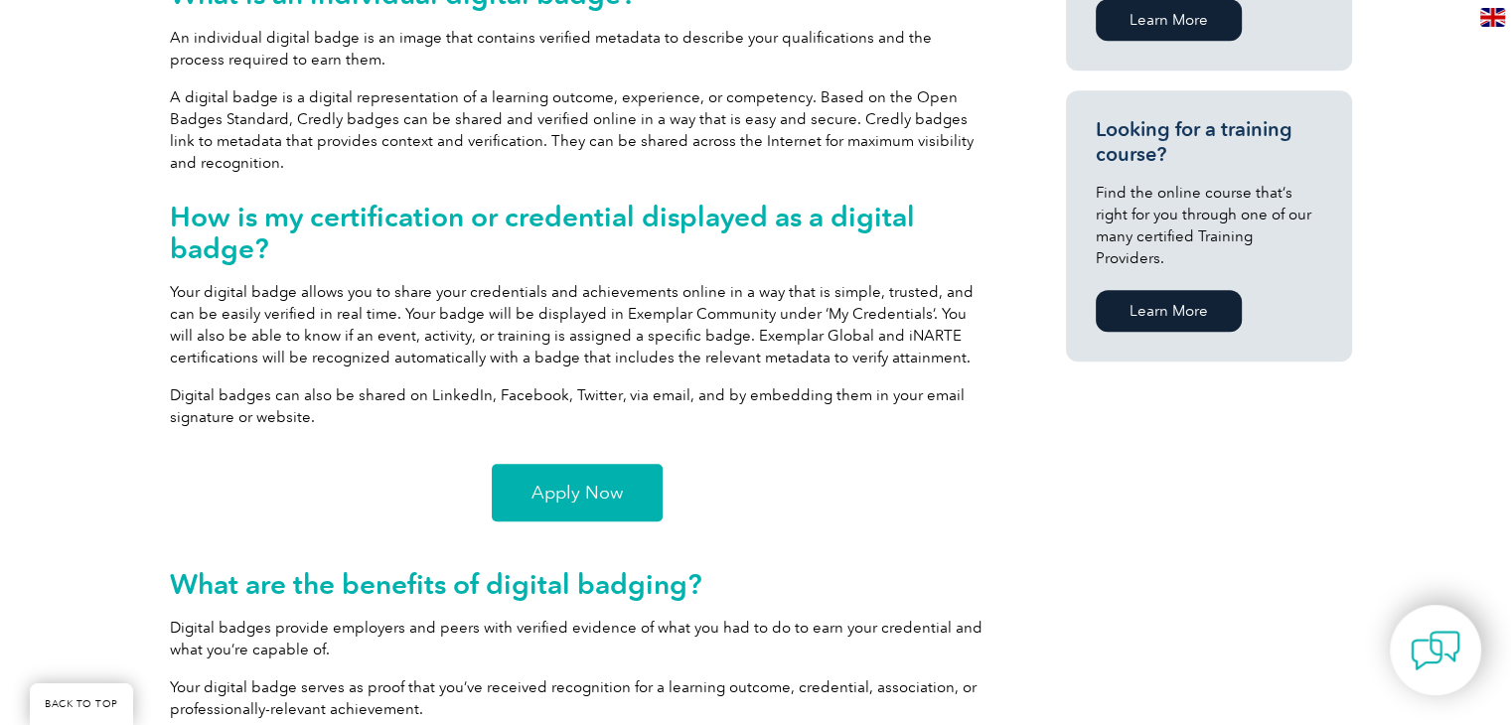
scroll to position [1367, 0]
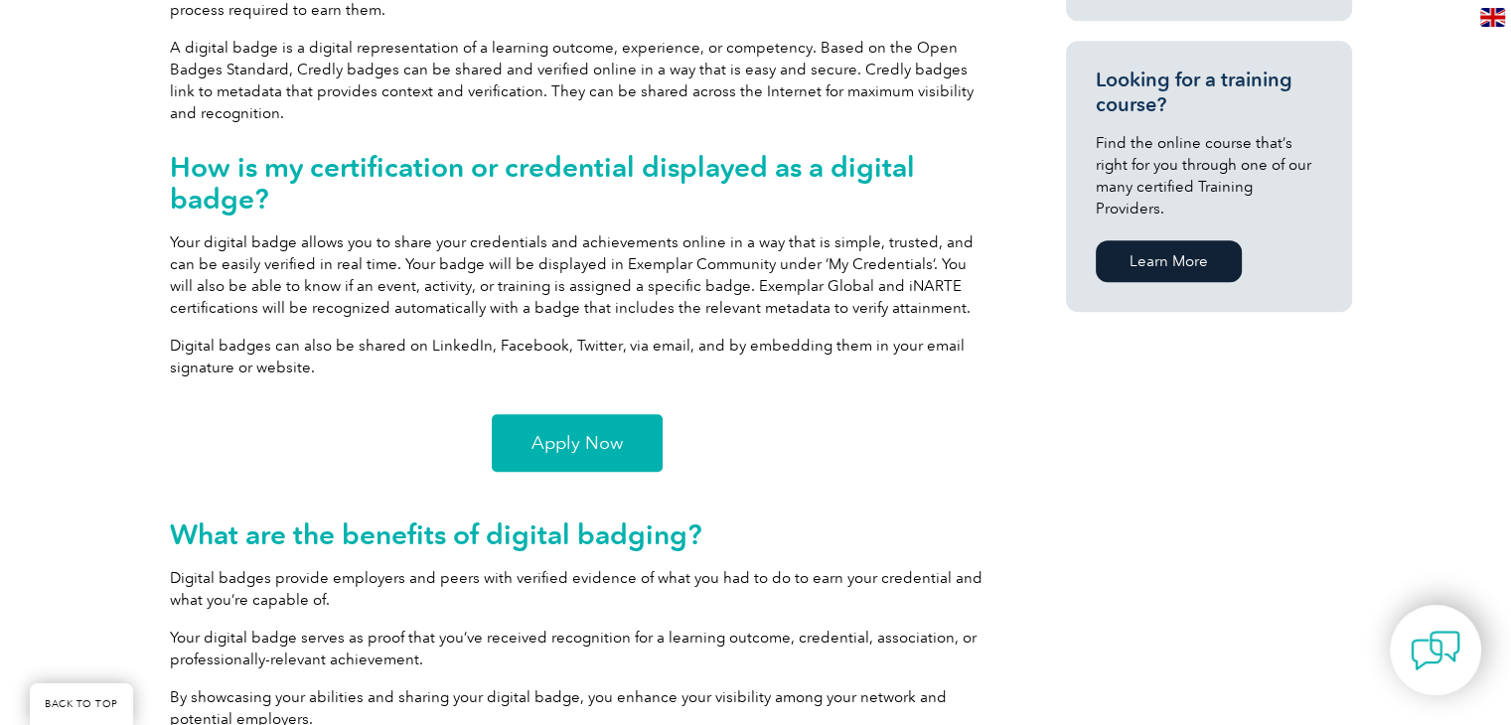
click at [607, 434] on span "Apply Now" at bounding box center [576, 443] width 91 height 18
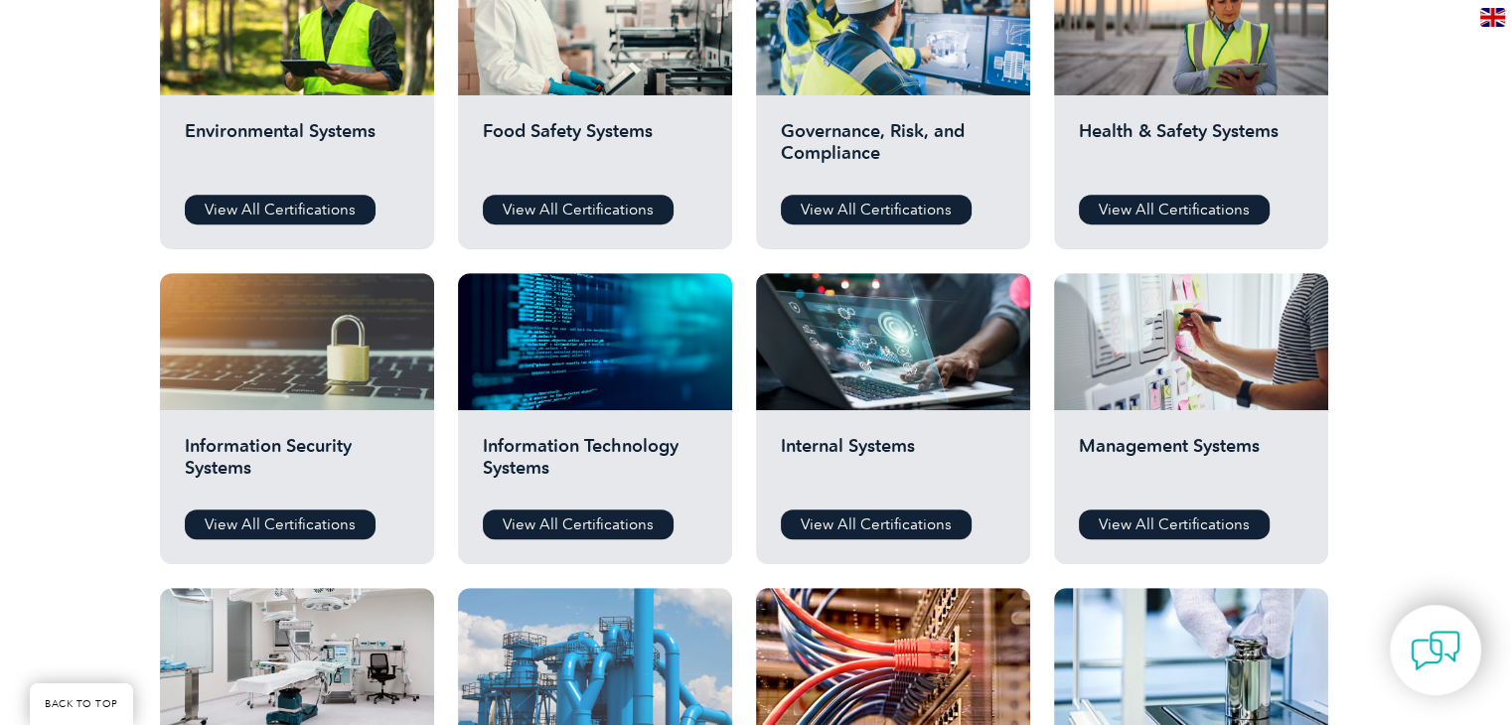
scroll to position [894, 0]
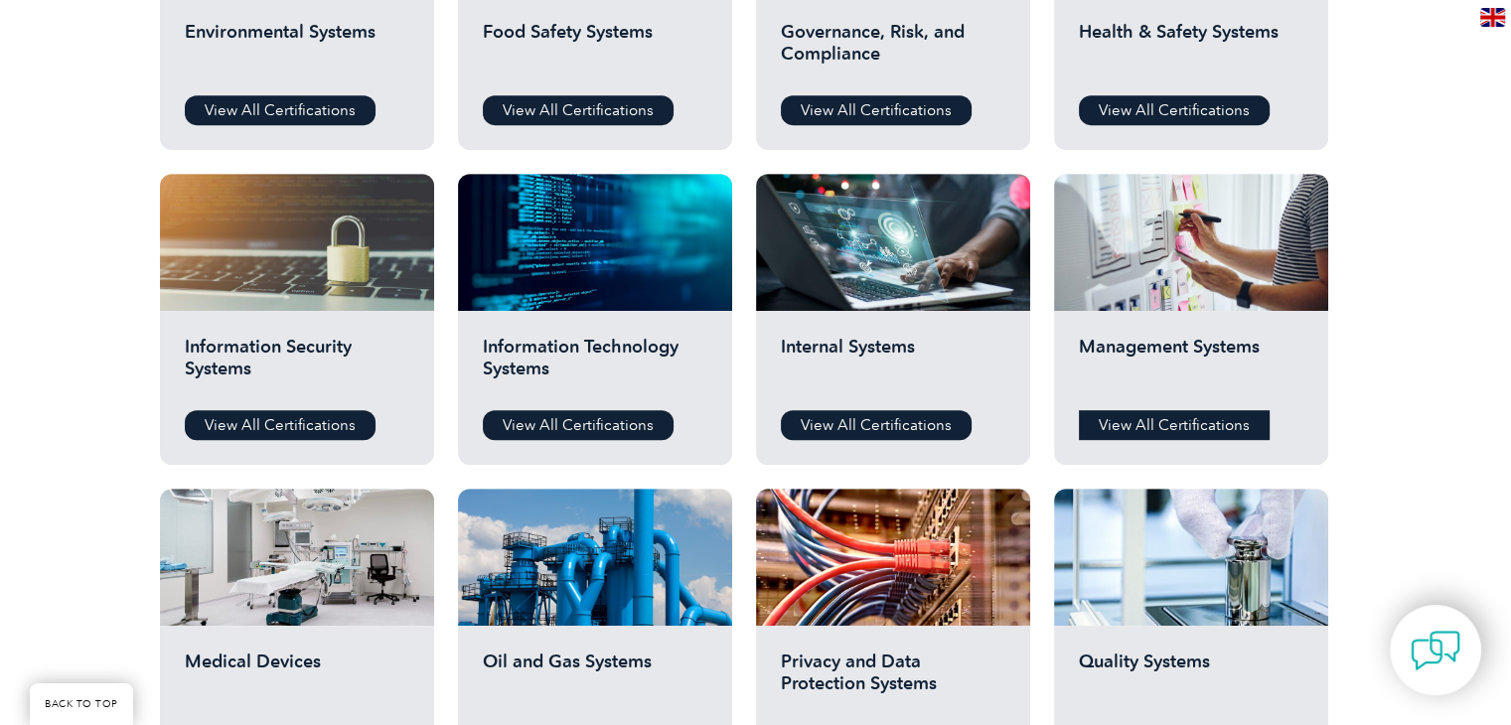
click at [1168, 418] on link "View All Certifications" at bounding box center [1174, 425] width 191 height 30
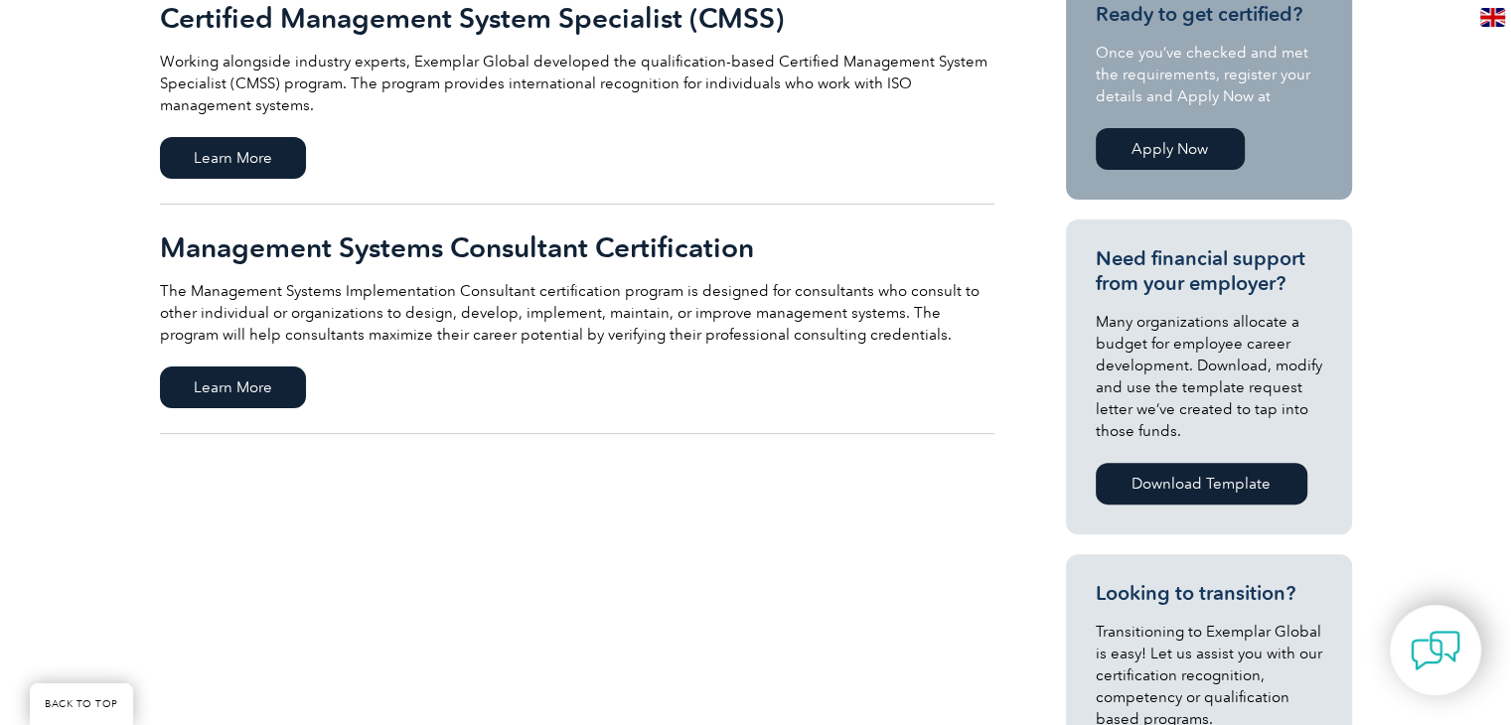
scroll to position [497, 0]
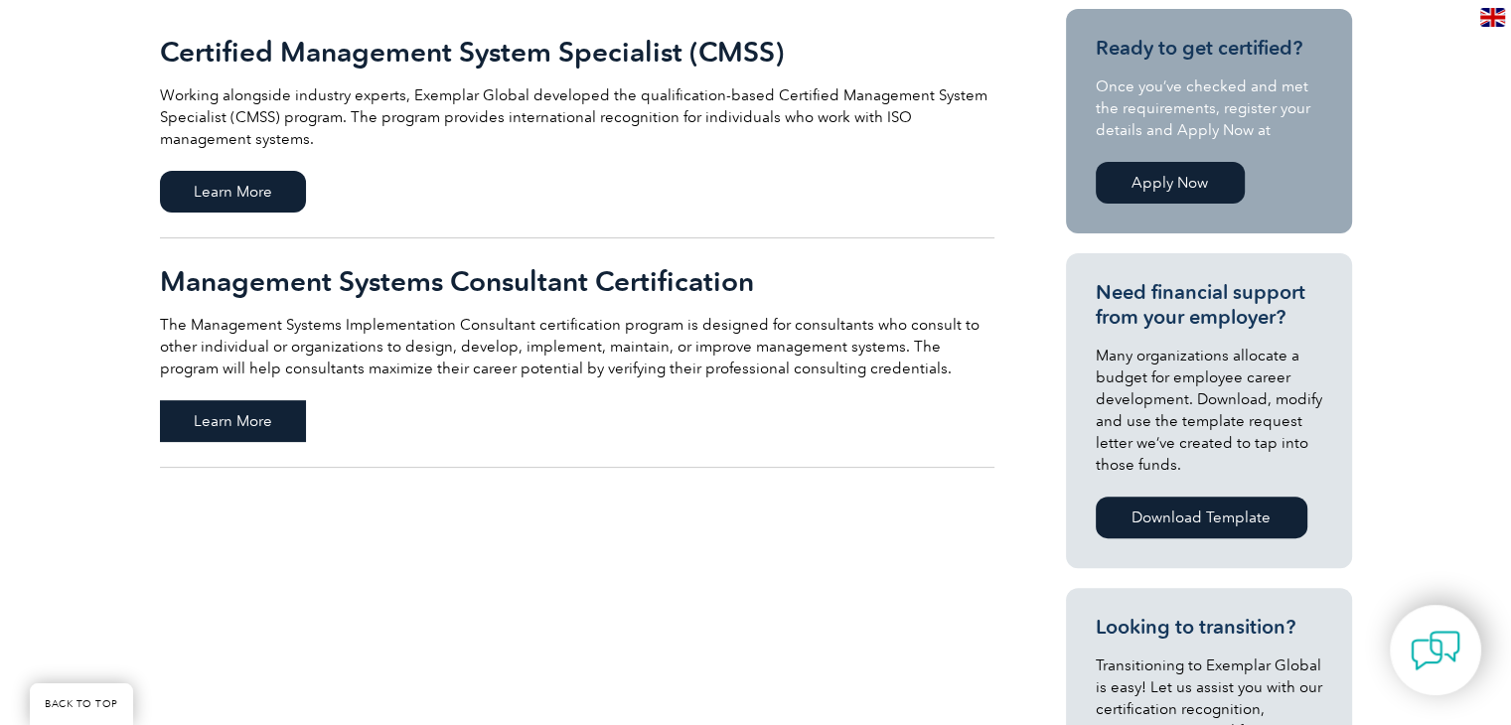
click at [282, 416] on span "Learn More" at bounding box center [233, 421] width 146 height 42
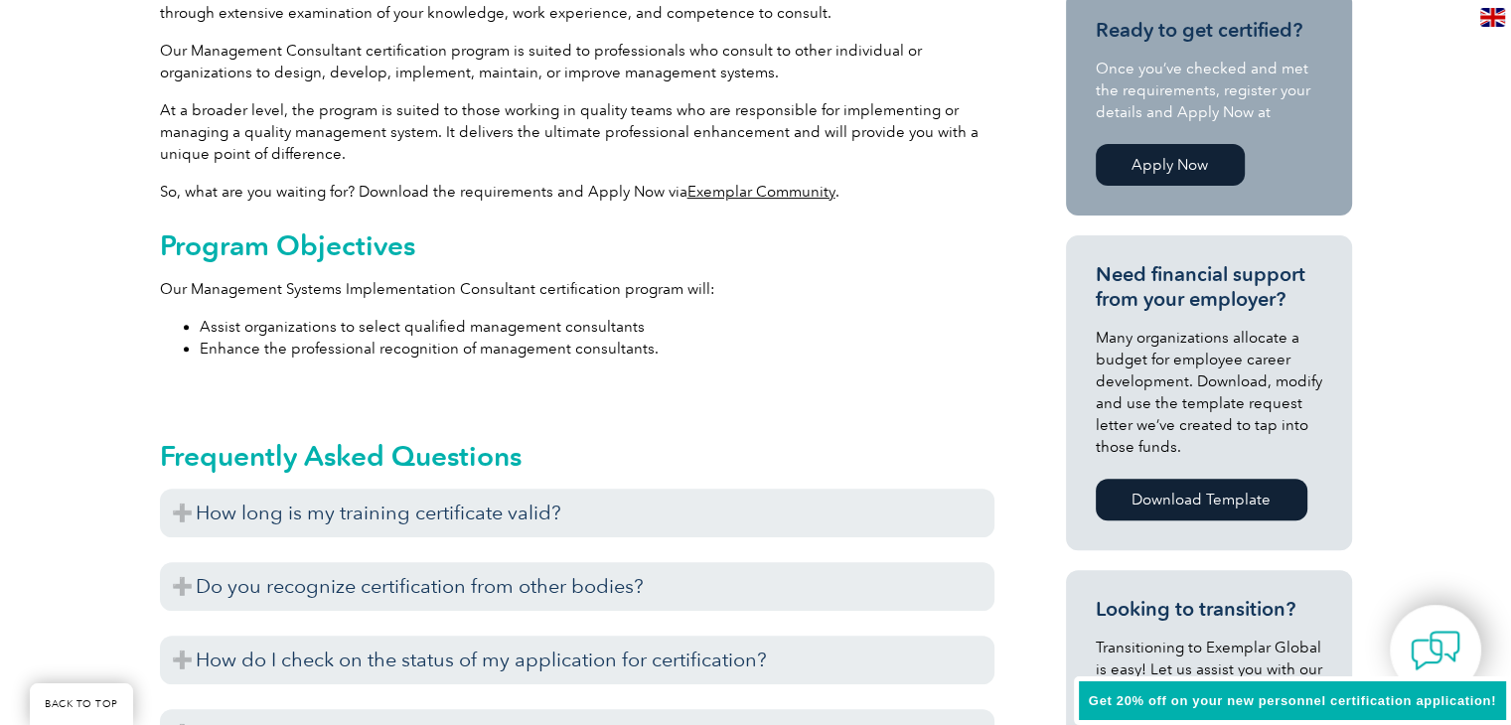
scroll to position [777, 0]
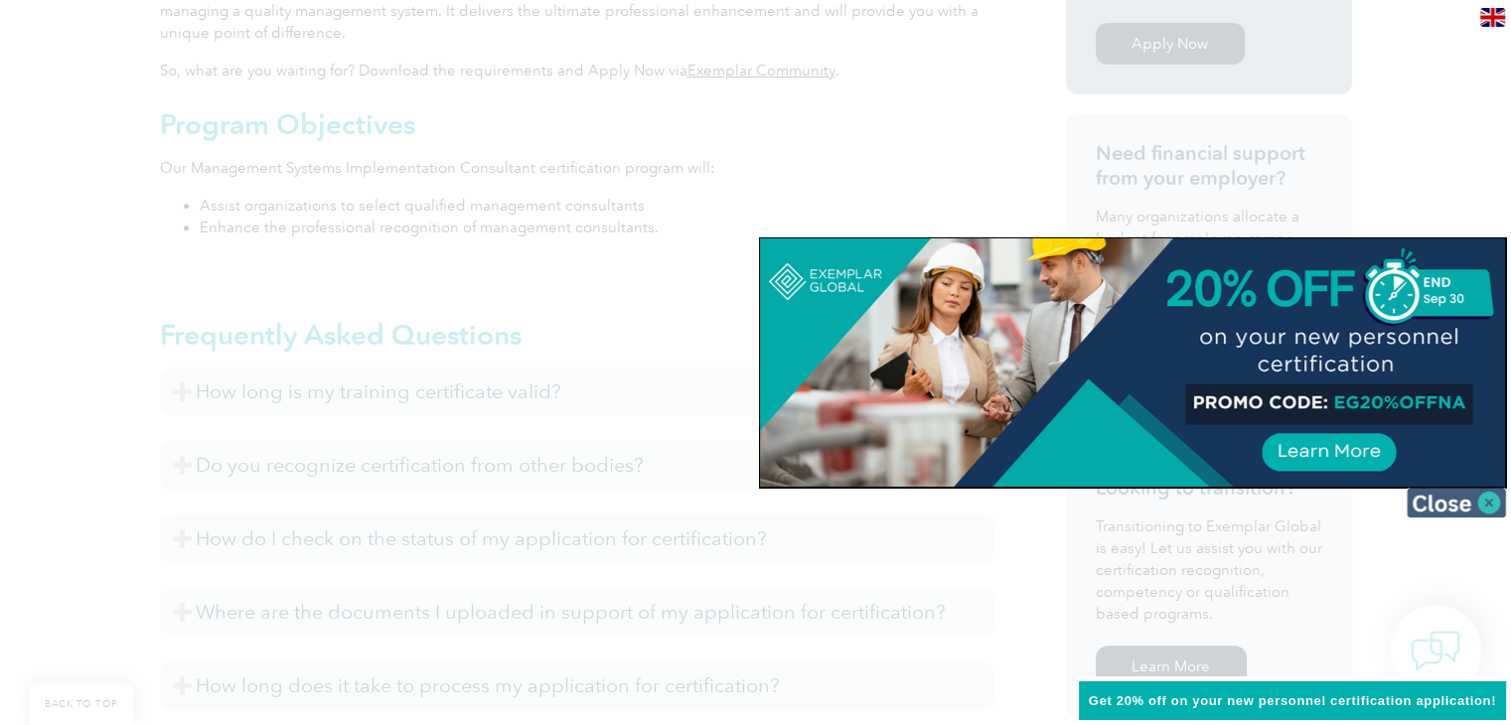
click at [1491, 502] on img at bounding box center [1456, 503] width 99 height 30
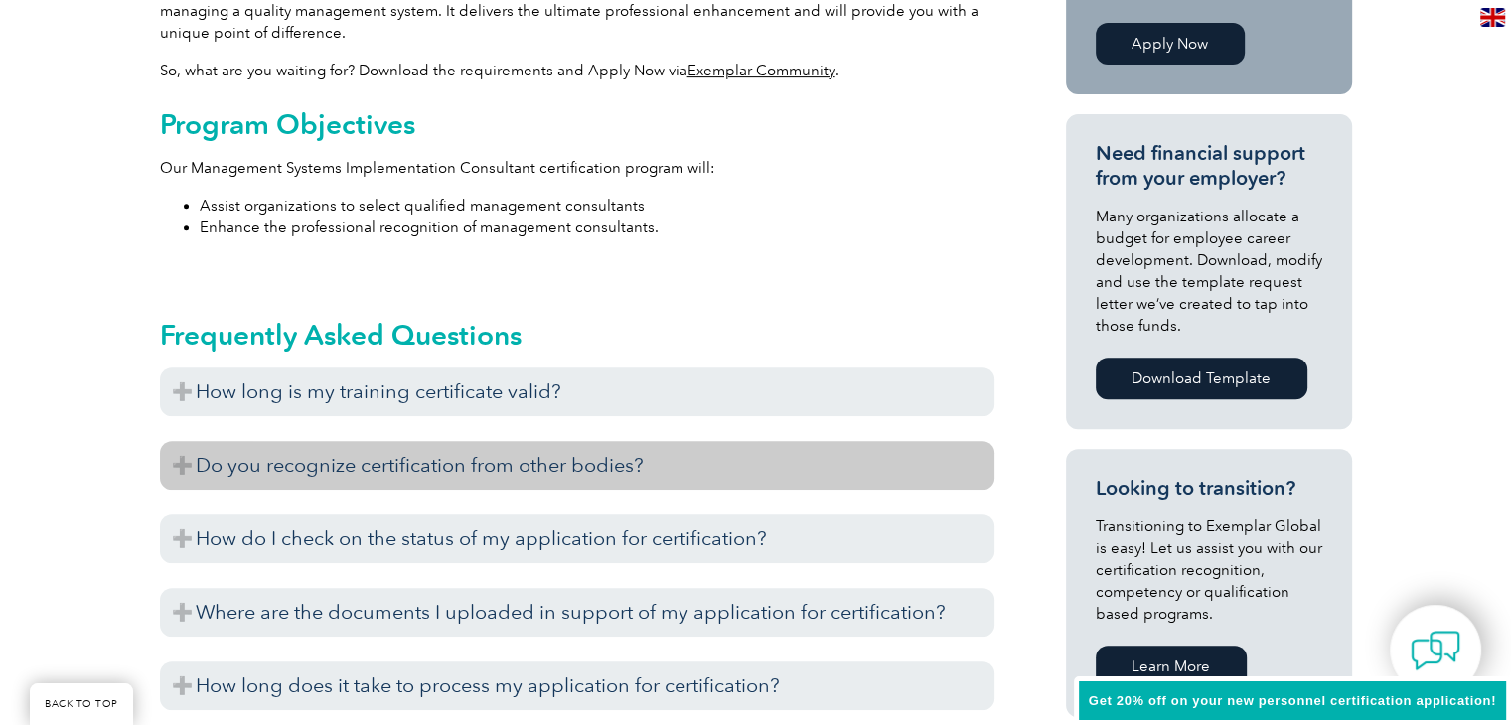
click at [182, 461] on h3 "Do you recognize certification from other bodies?" at bounding box center [577, 465] width 834 height 49
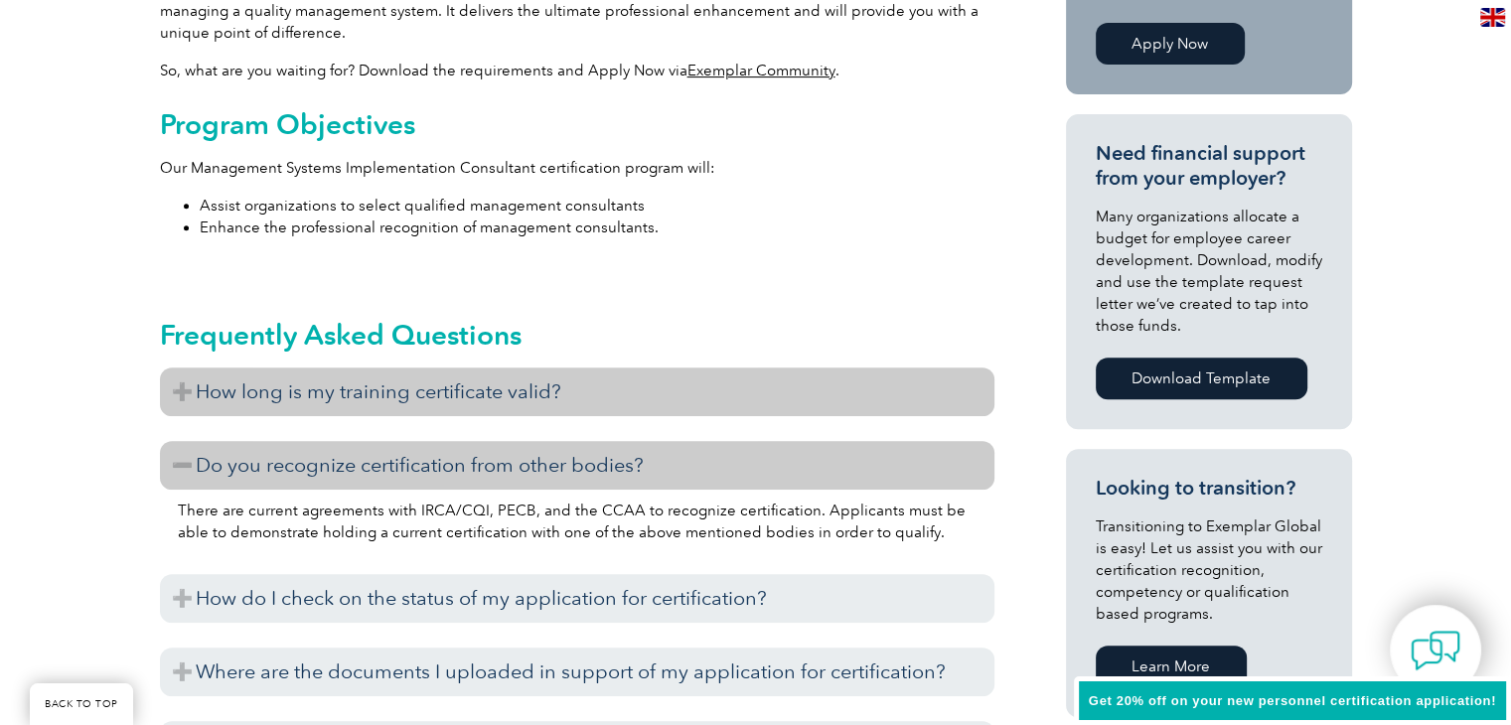
click at [174, 392] on h3 "How long is my training certificate valid?" at bounding box center [577, 392] width 834 height 49
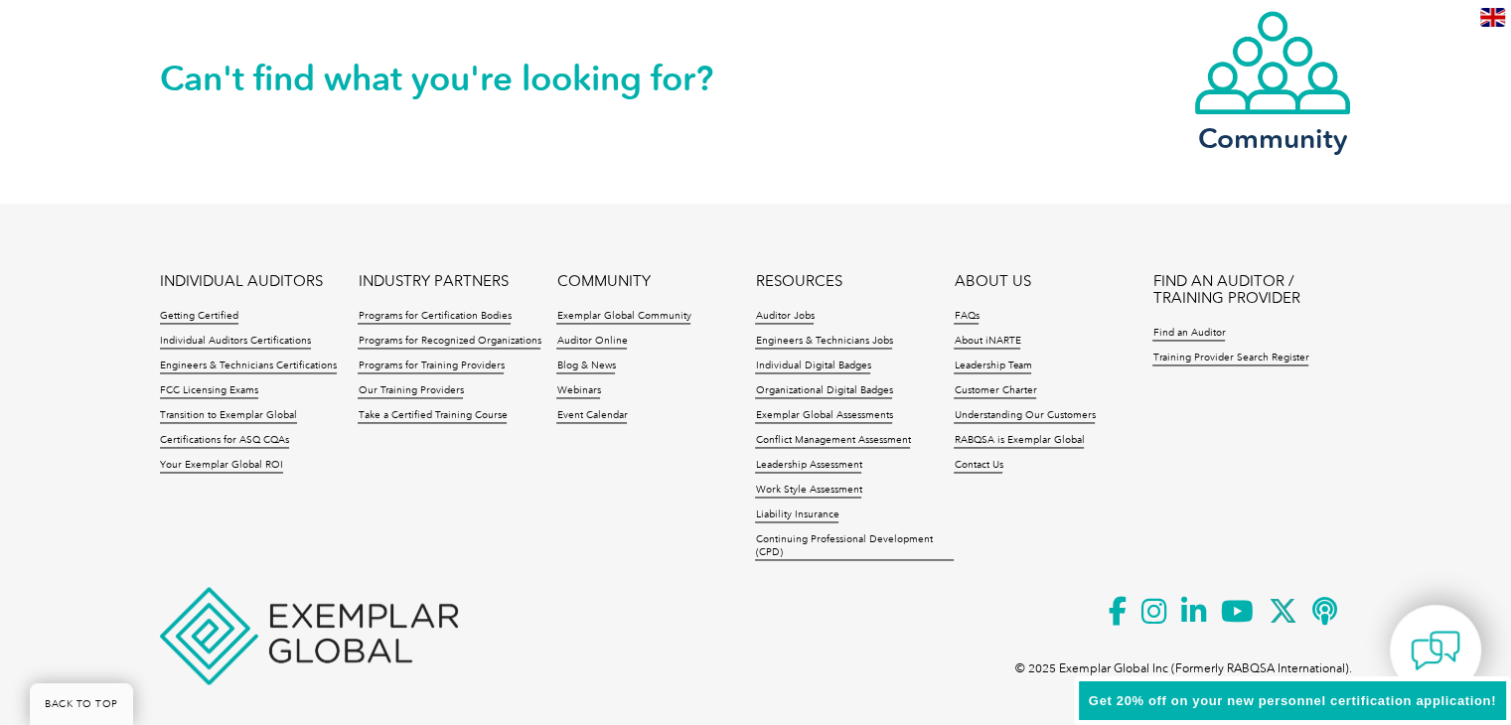
scroll to position [3004, 0]
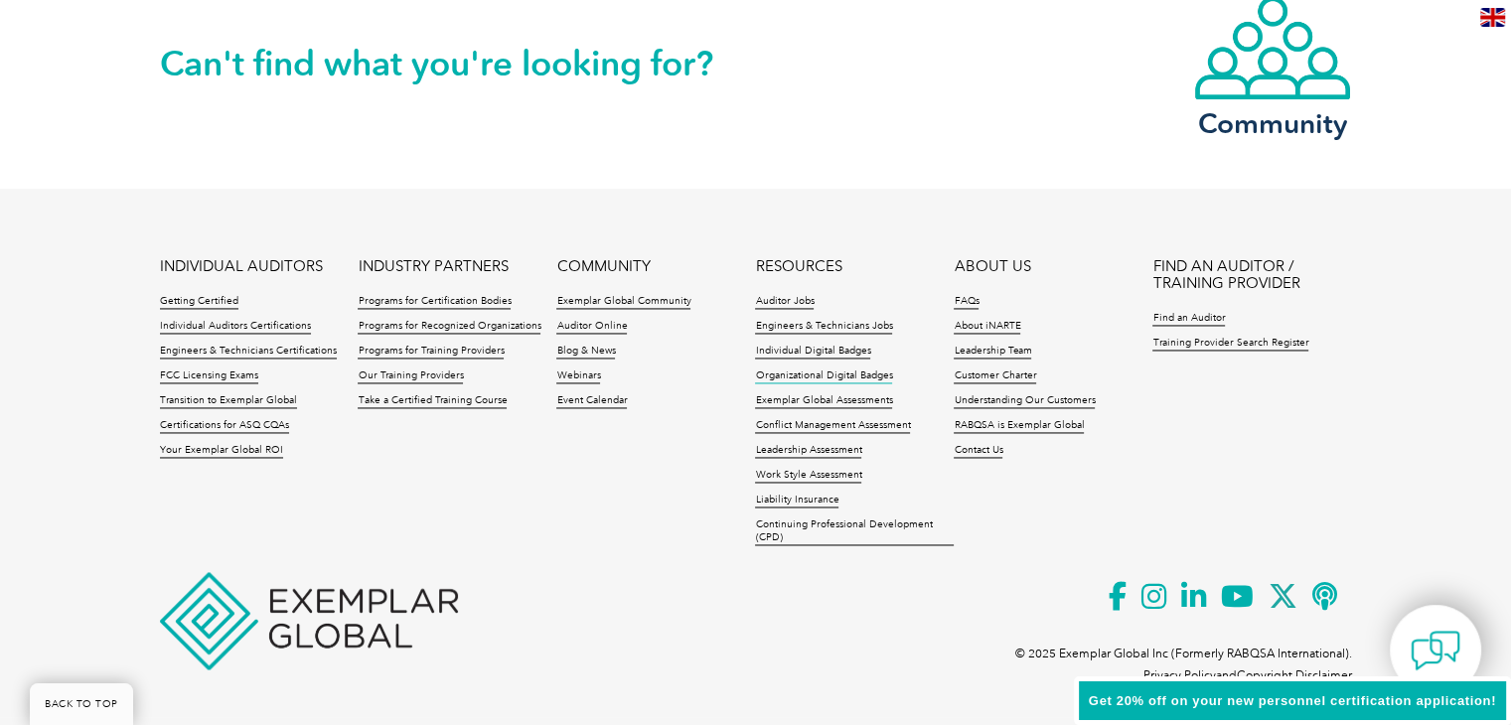
click at [823, 375] on link "Organizational Digital Badges" at bounding box center [823, 377] width 137 height 14
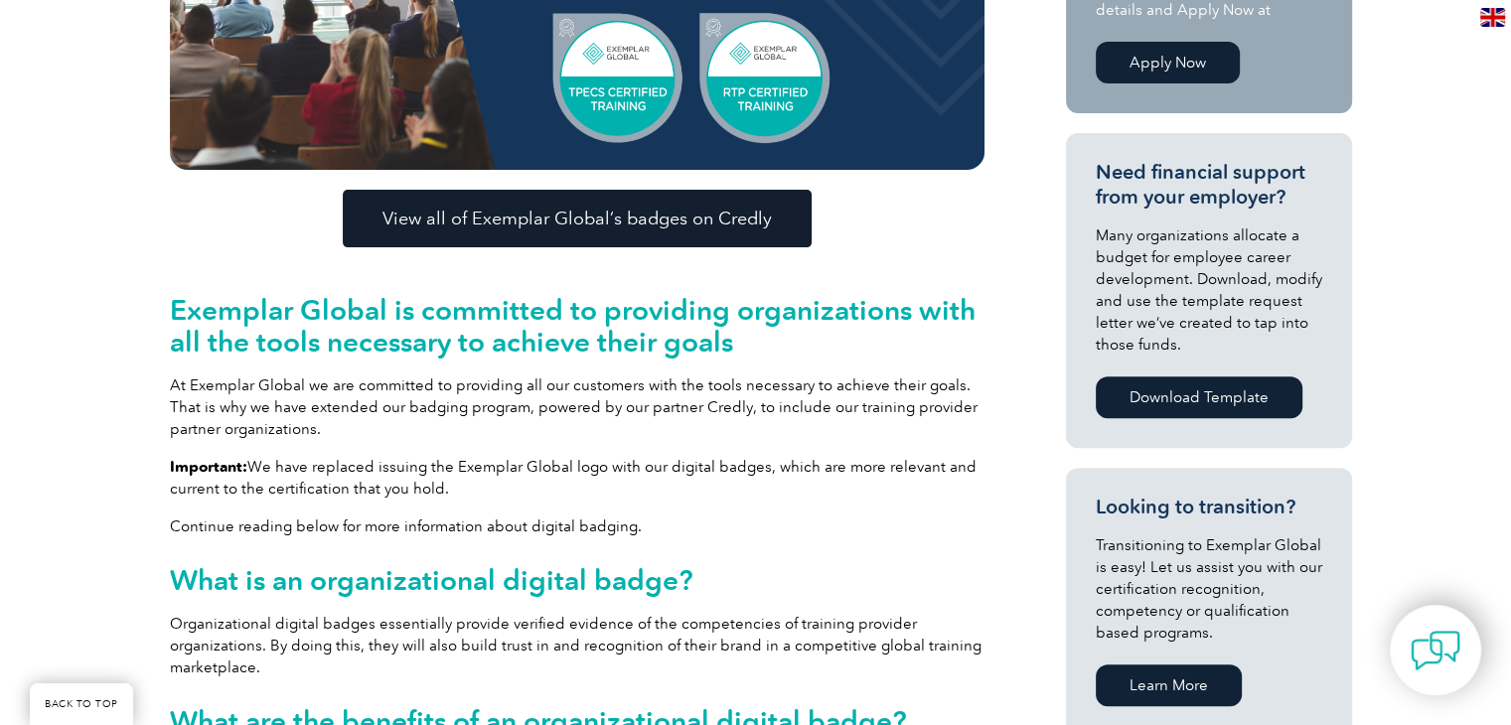
scroll to position [795, 0]
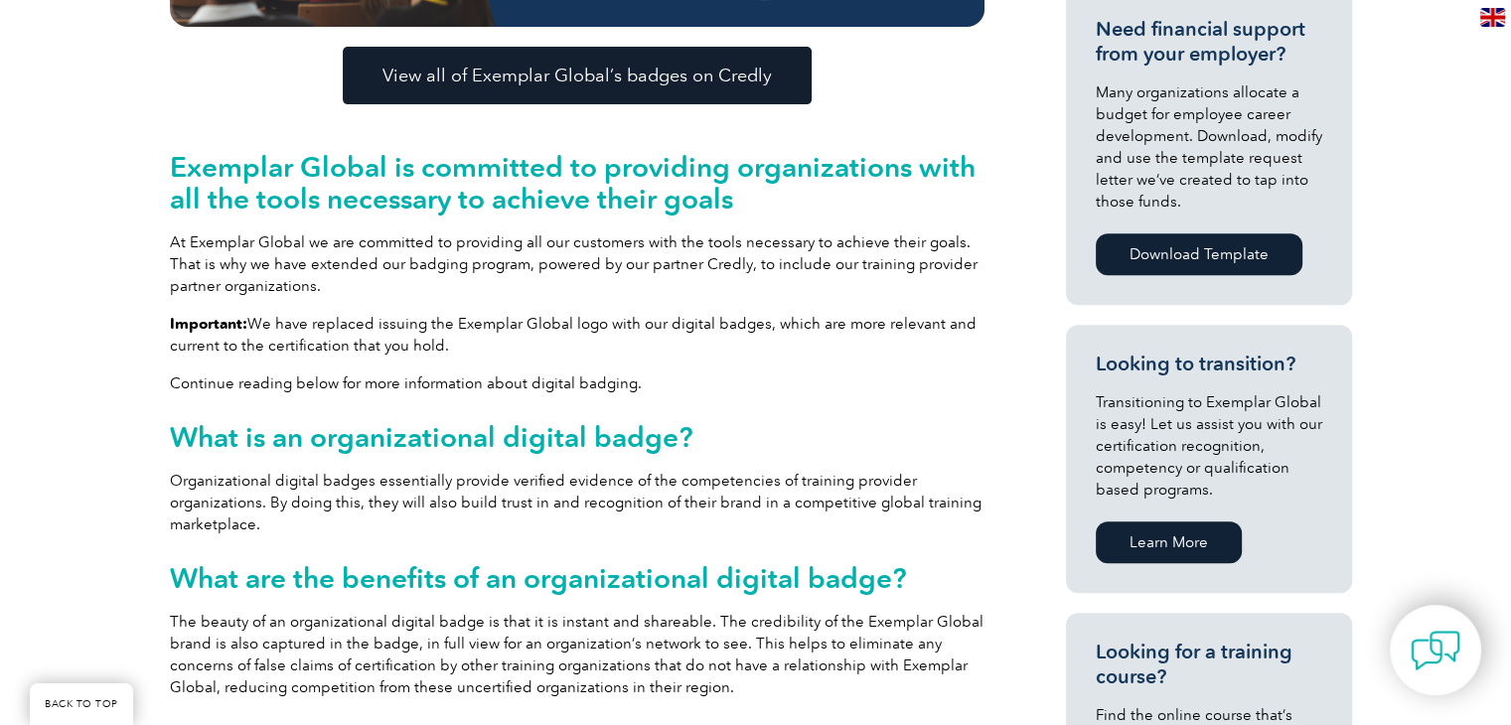
click at [482, 83] on span "View all of Exemplar Global’s badges on Credly" at bounding box center [576, 76] width 389 height 18
